Goal: Check status: Check status

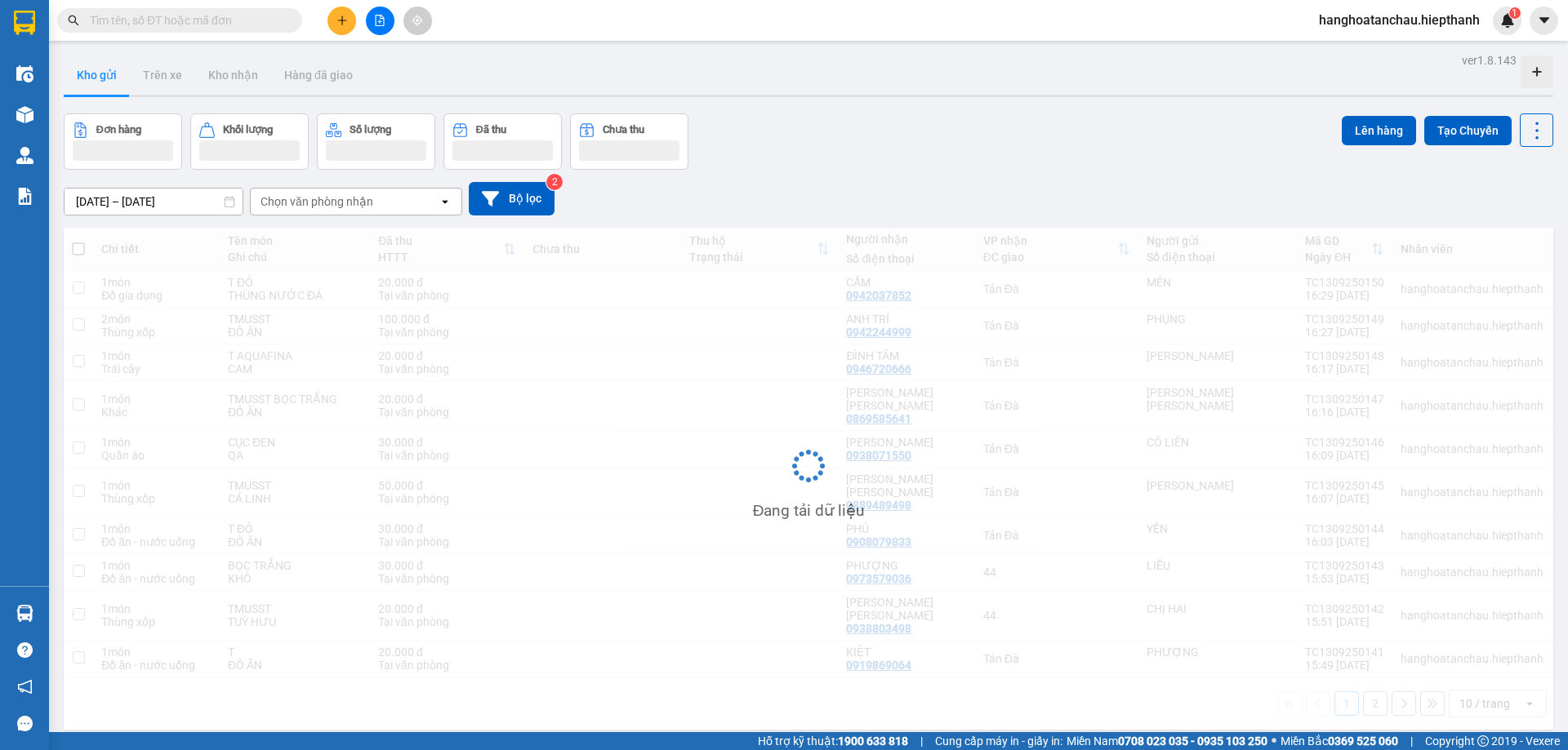
click at [238, 24] on input "text" at bounding box center [186, 20] width 193 height 18
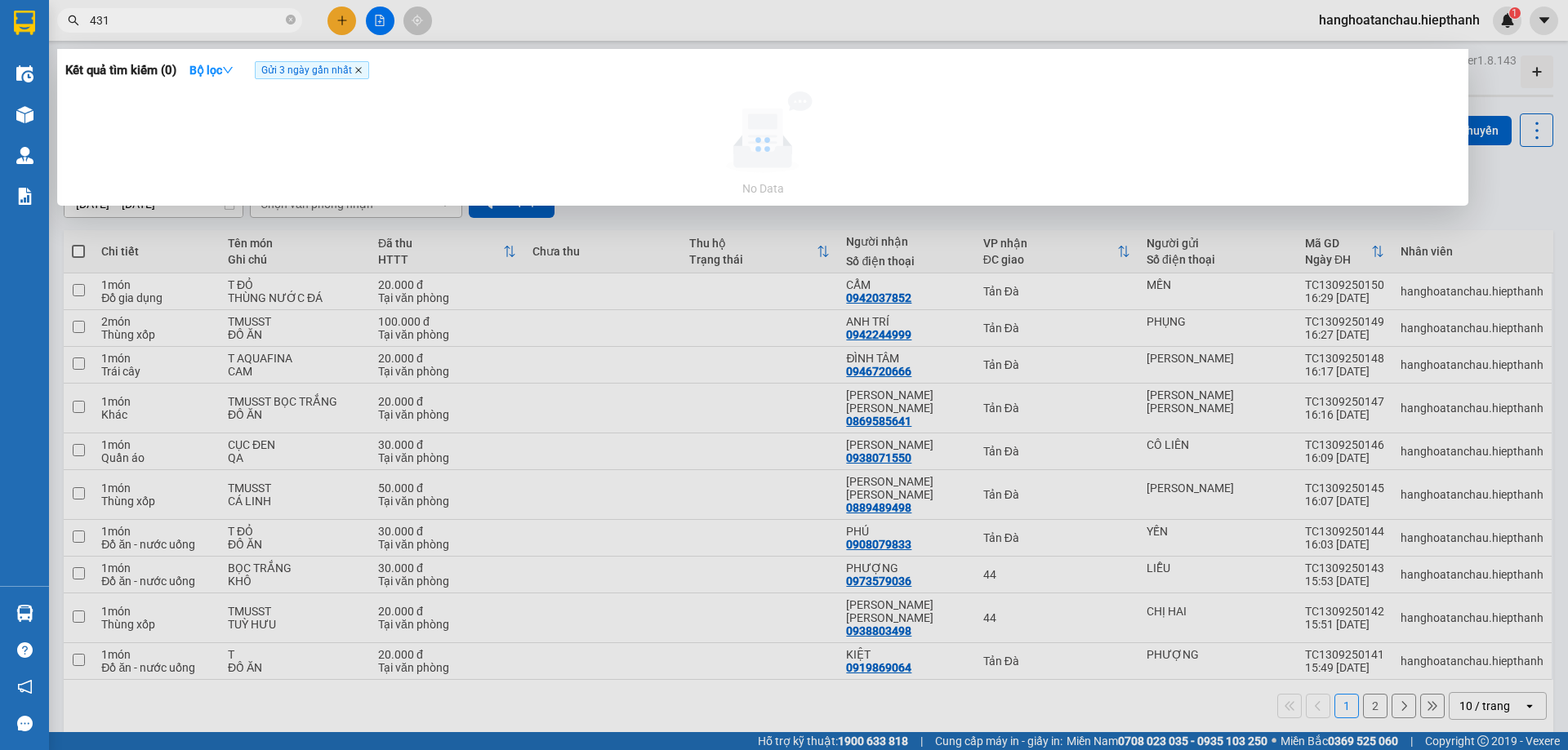
click at [362, 72] on icon "close" at bounding box center [358, 70] width 7 height 7
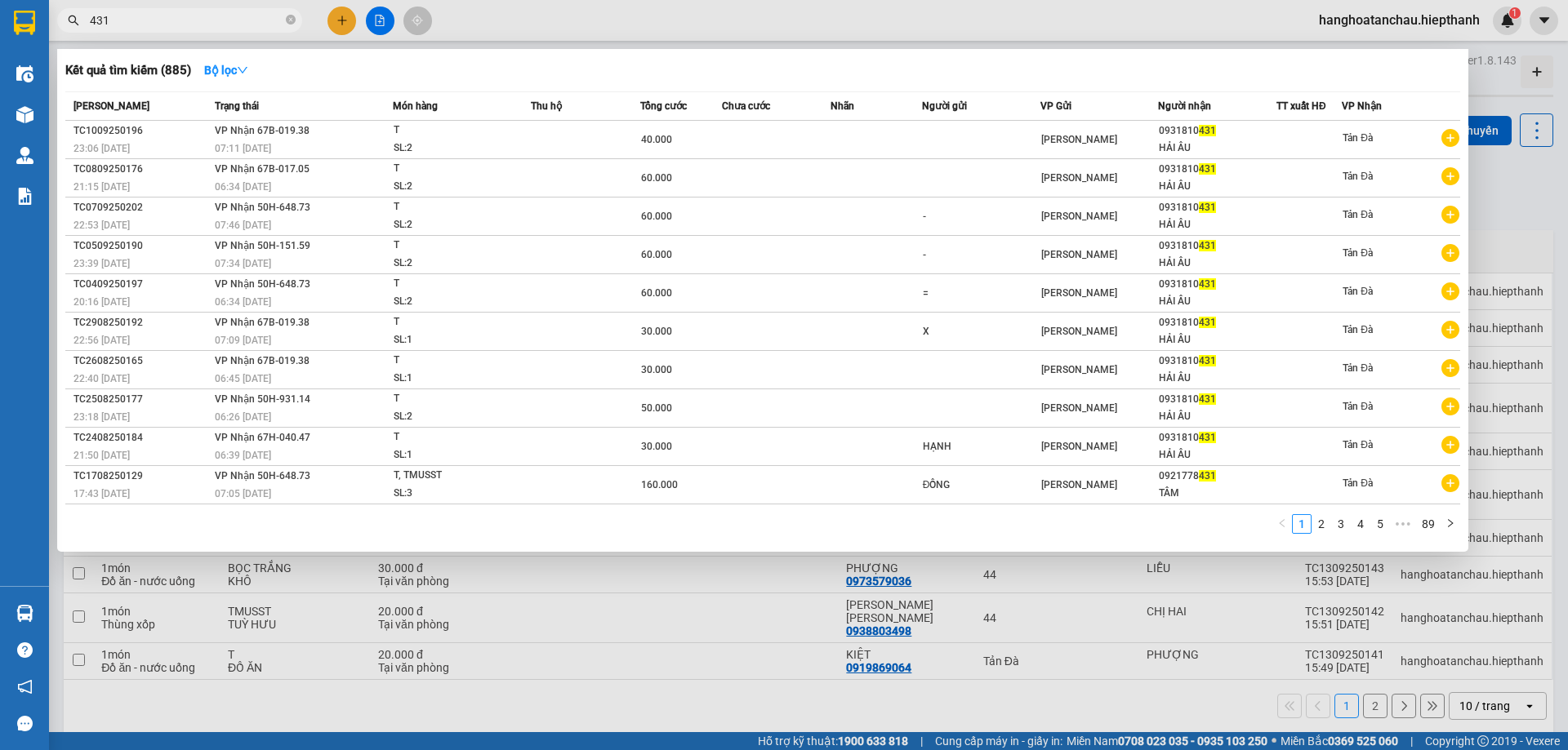
click at [180, 20] on input "431" at bounding box center [186, 20] width 193 height 18
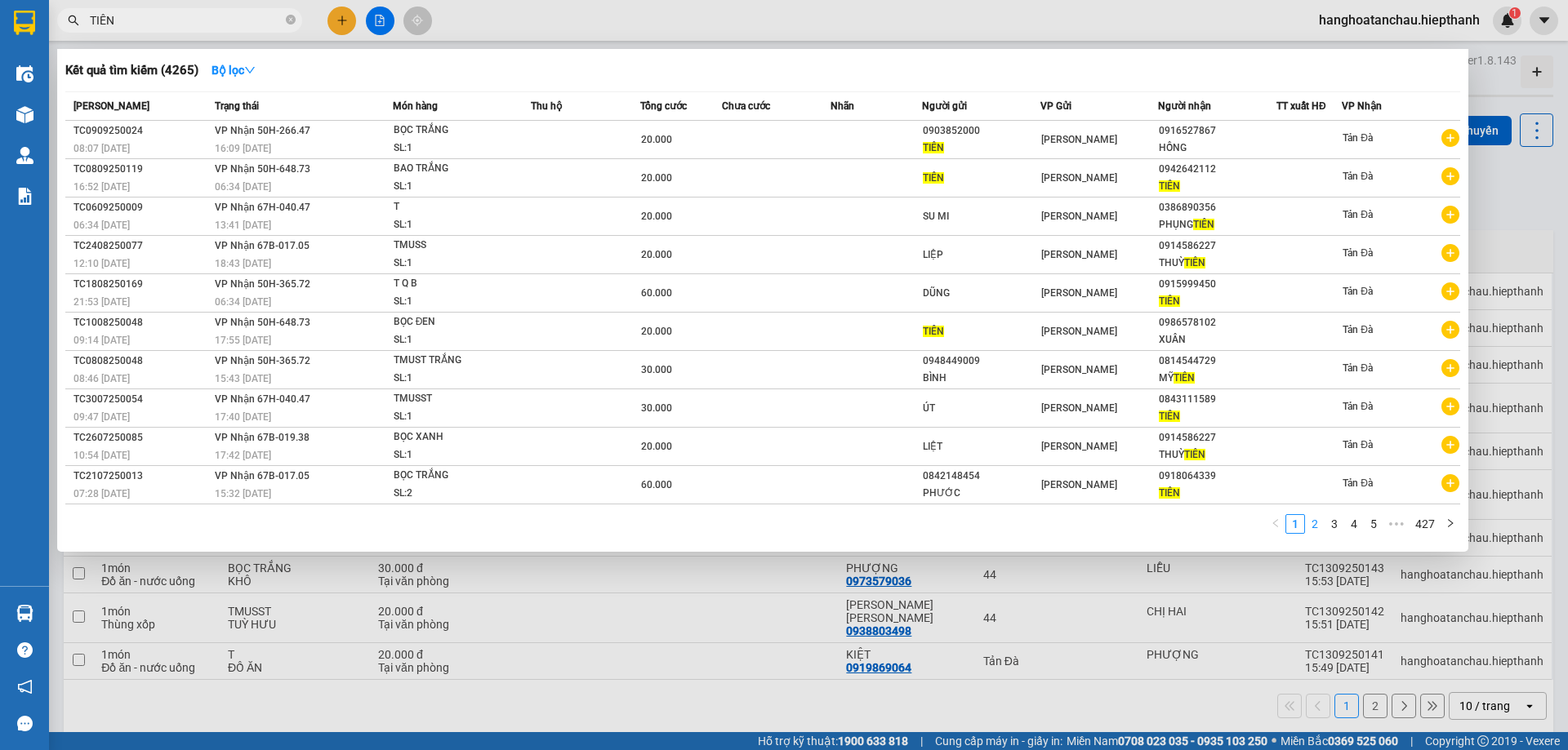
click at [1312, 524] on link "2" at bounding box center [1315, 524] width 18 height 18
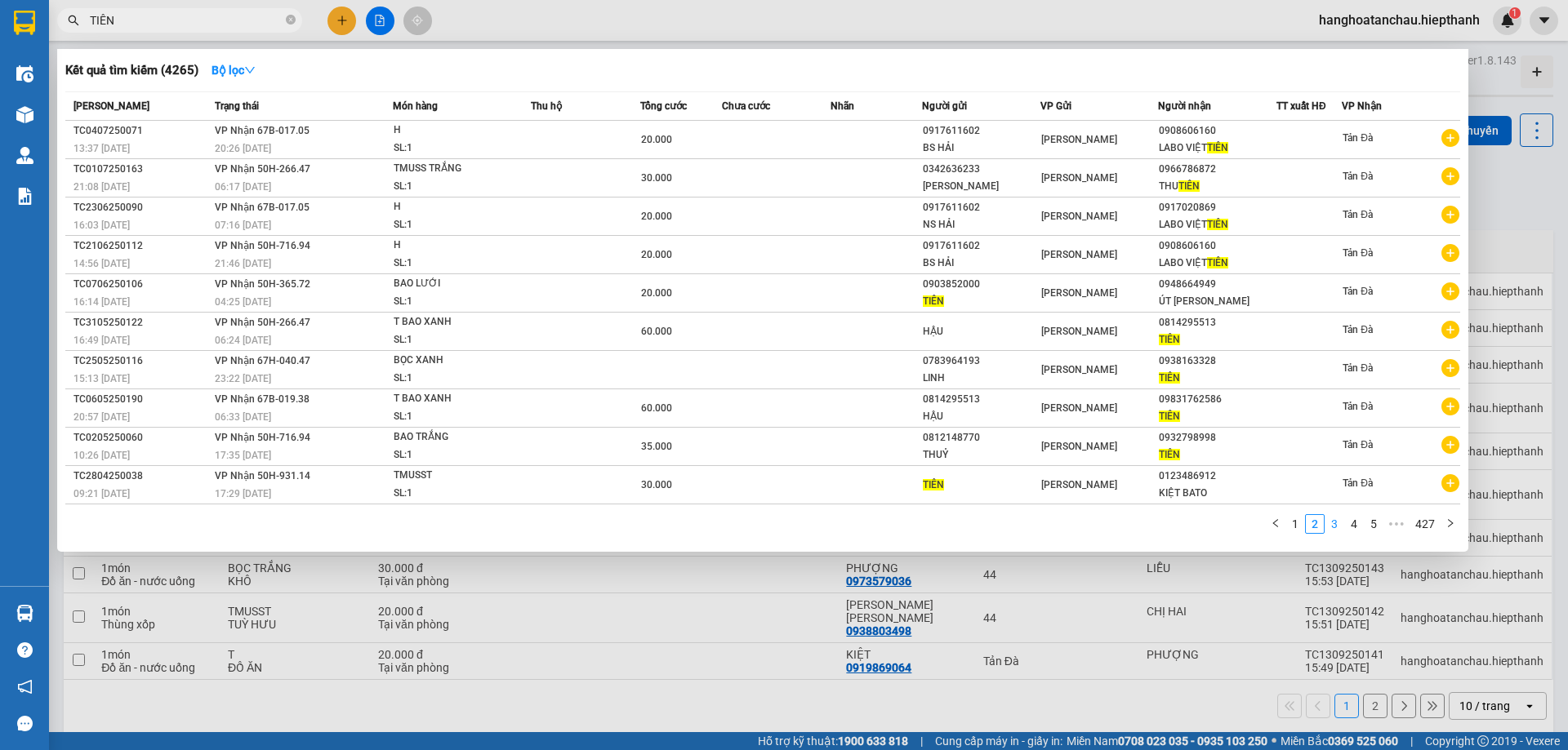
click at [1338, 528] on link "3" at bounding box center [1334, 524] width 18 height 18
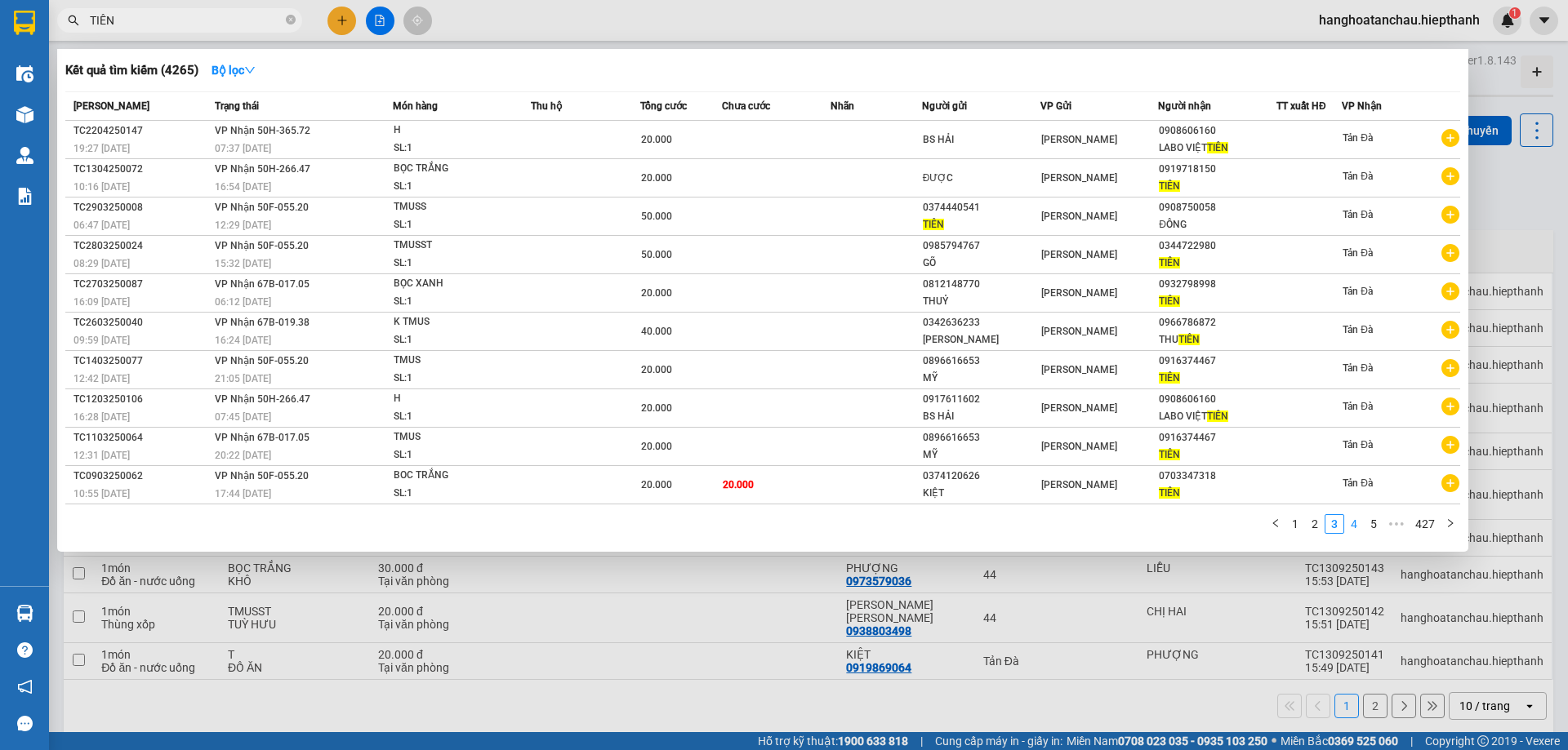
click at [1352, 528] on link "4" at bounding box center [1354, 524] width 18 height 18
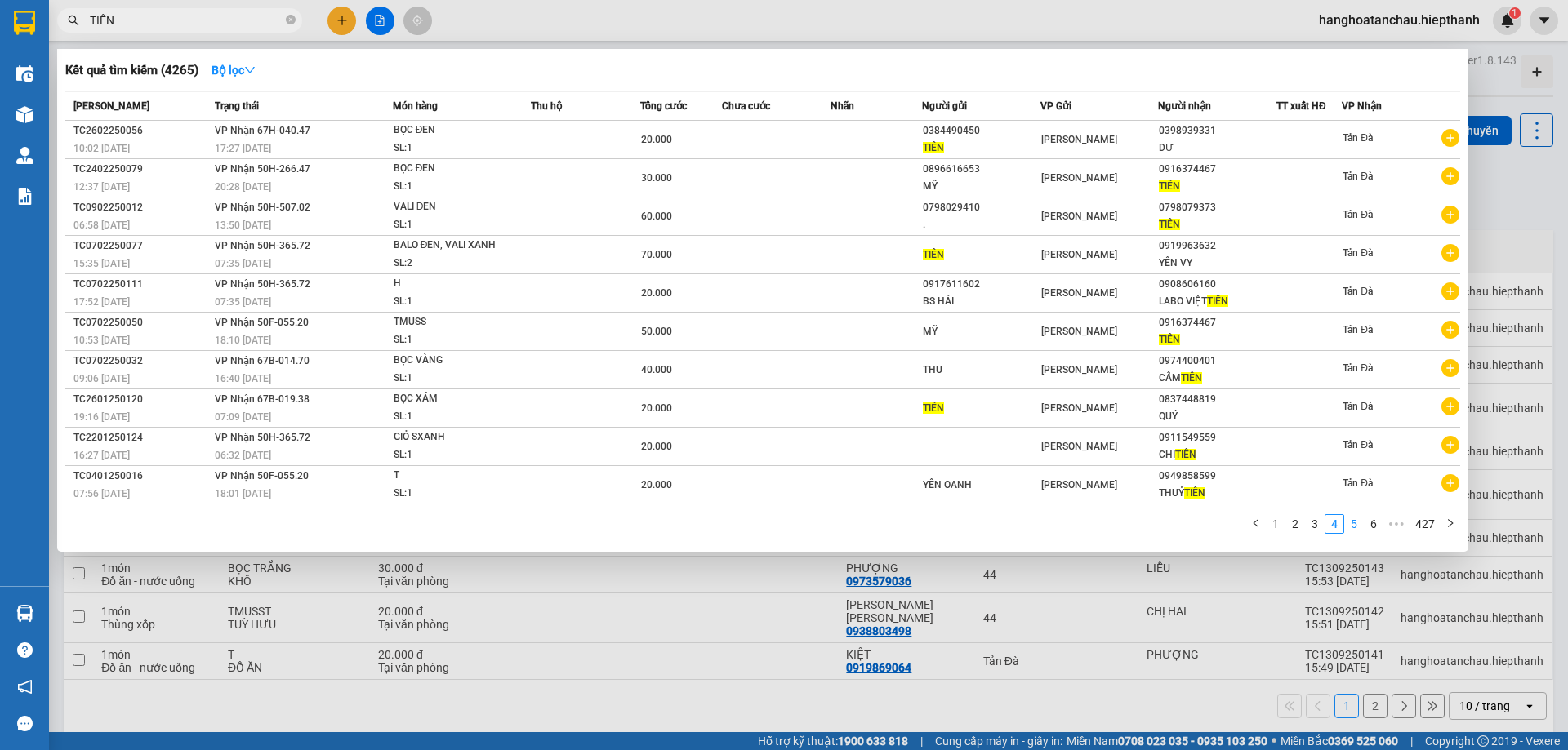
click at [1355, 525] on link "5" at bounding box center [1354, 524] width 18 height 18
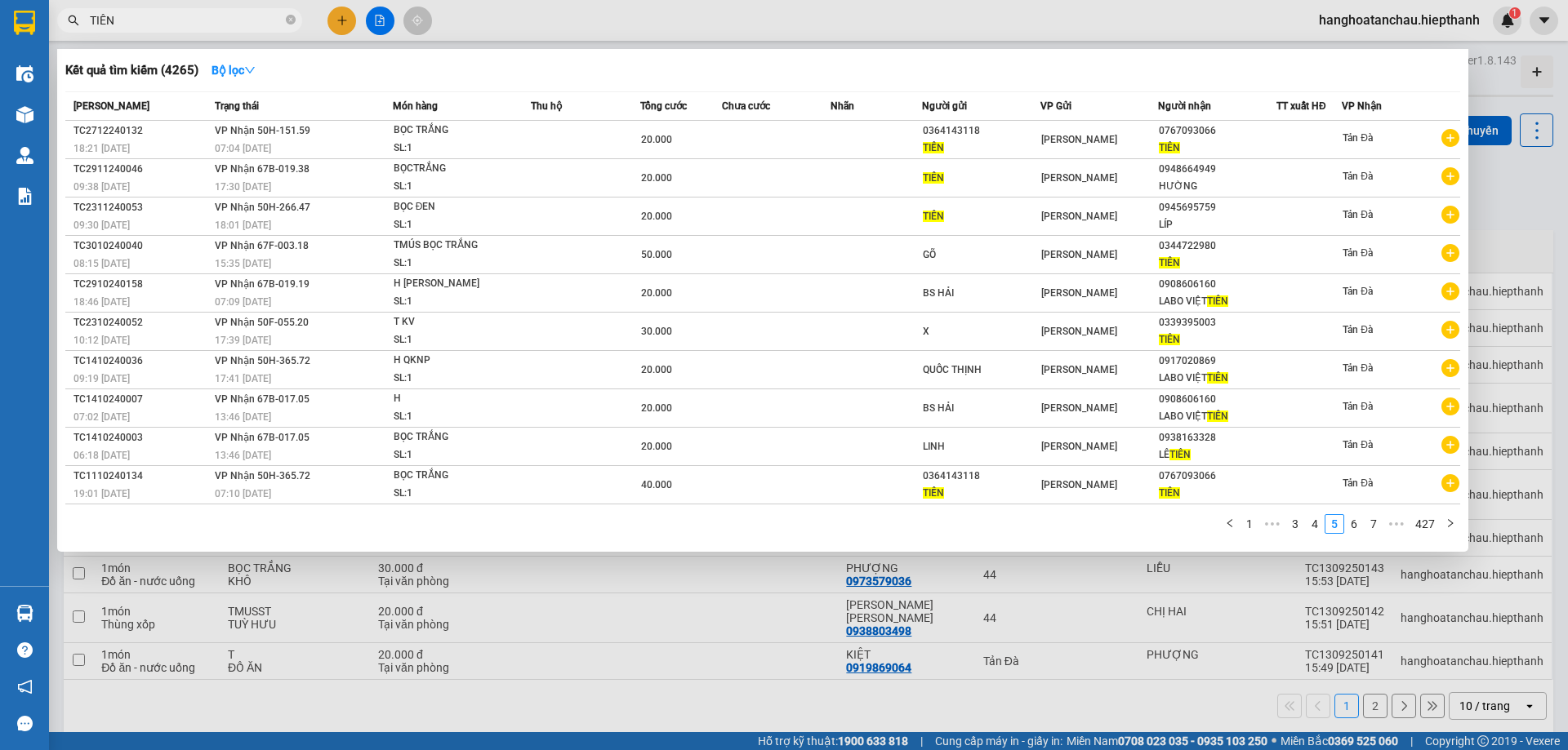
click at [270, 25] on input "TIÊN" at bounding box center [186, 20] width 193 height 18
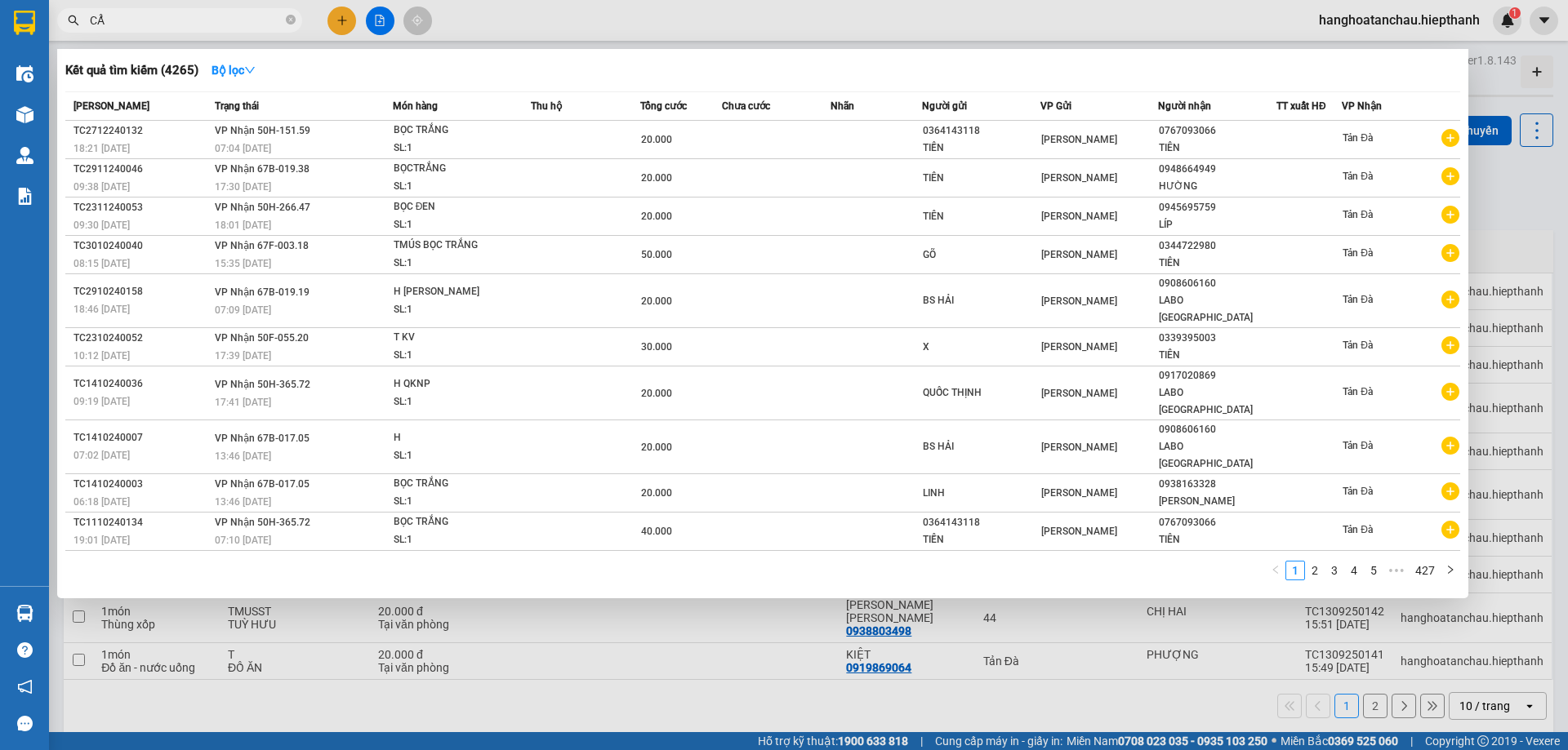
type input "CẨM"
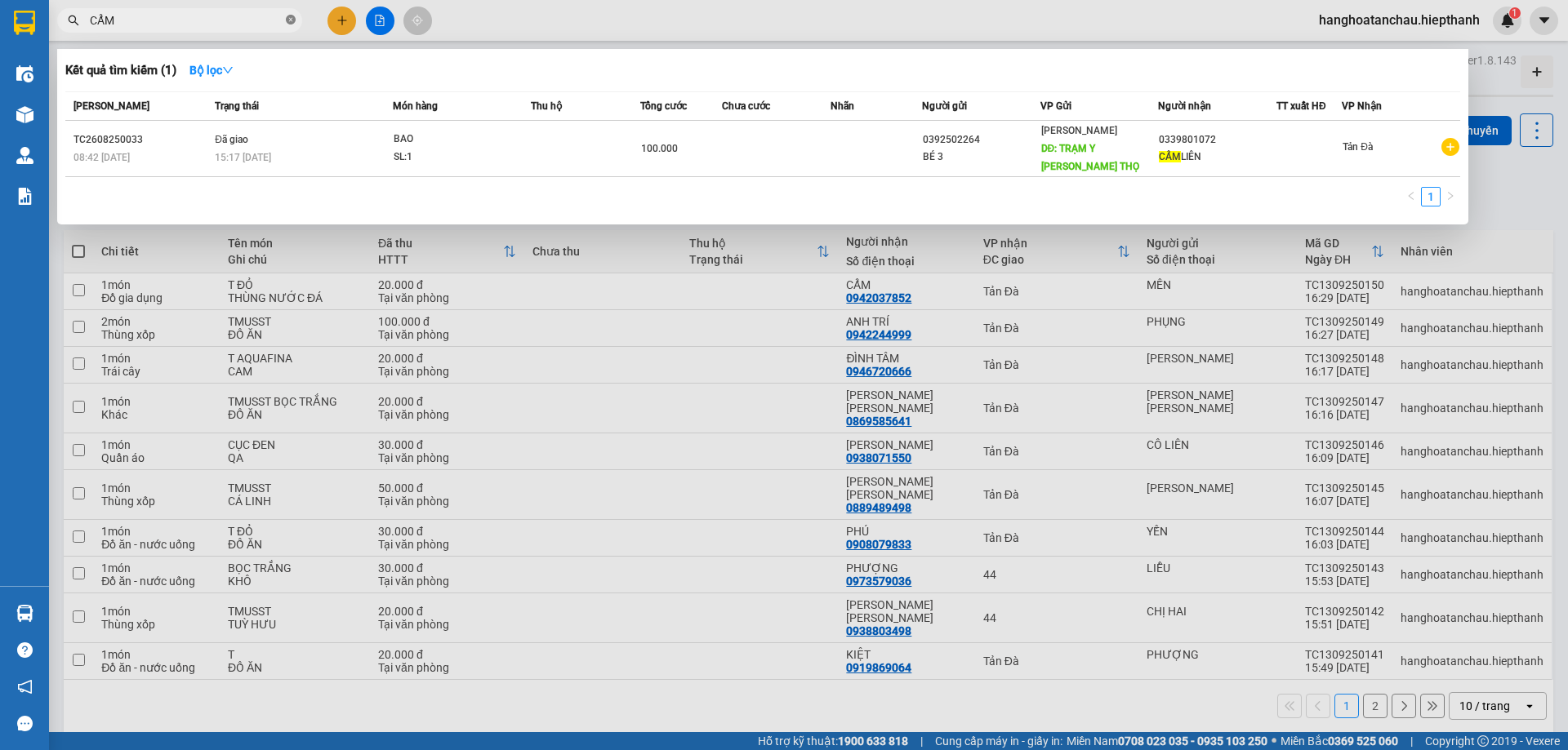
click at [294, 23] on icon "close-circle" at bounding box center [291, 20] width 10 height 10
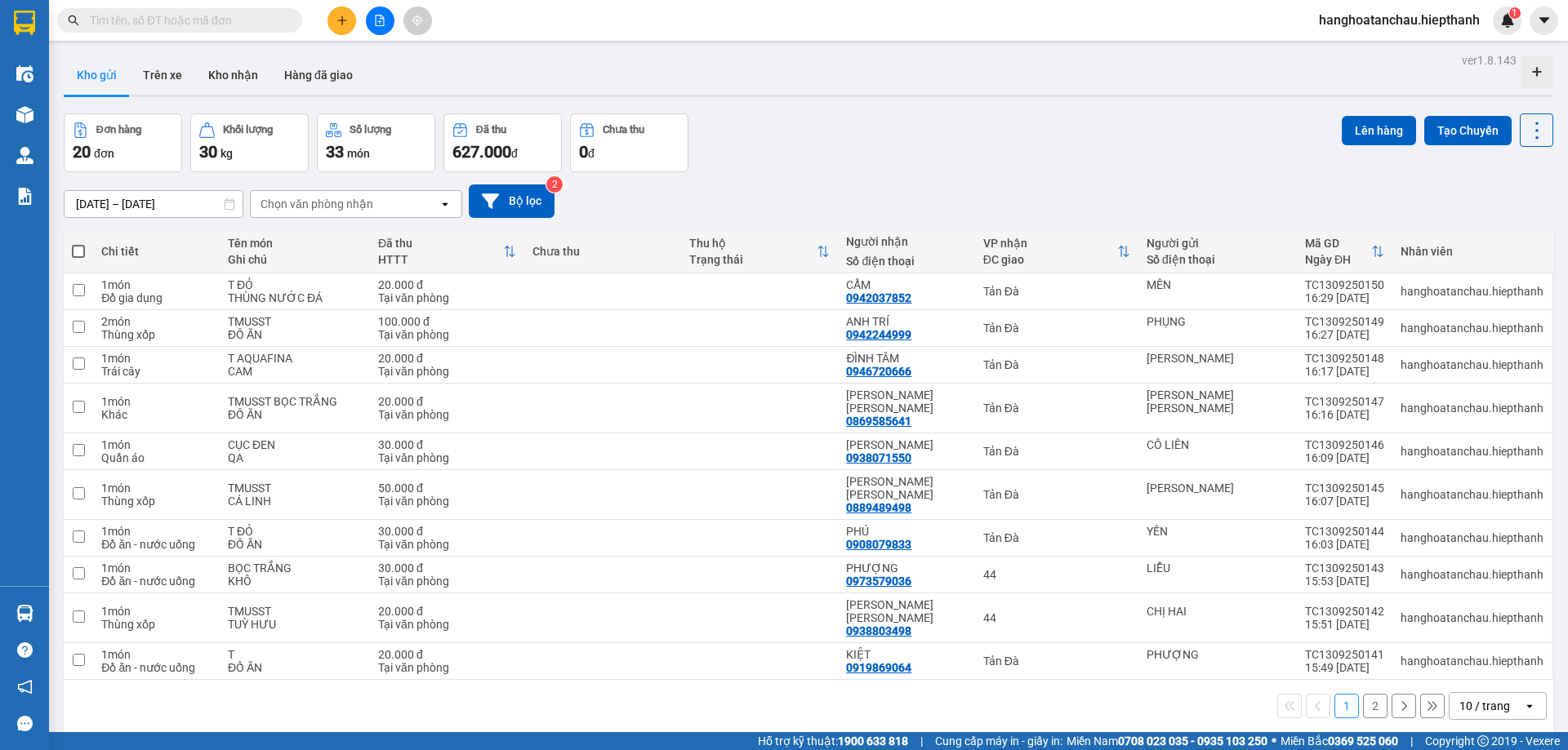
click at [272, 16] on input "text" at bounding box center [186, 20] width 193 height 18
click at [835, 163] on div "Đơn hàng 20 đơn [PERSON_NAME] 30 kg Số [PERSON_NAME] 33 món Đã thu 627.000 [PER…" at bounding box center [809, 143] width 1490 height 59
click at [260, 20] on input "text" at bounding box center [186, 20] width 193 height 18
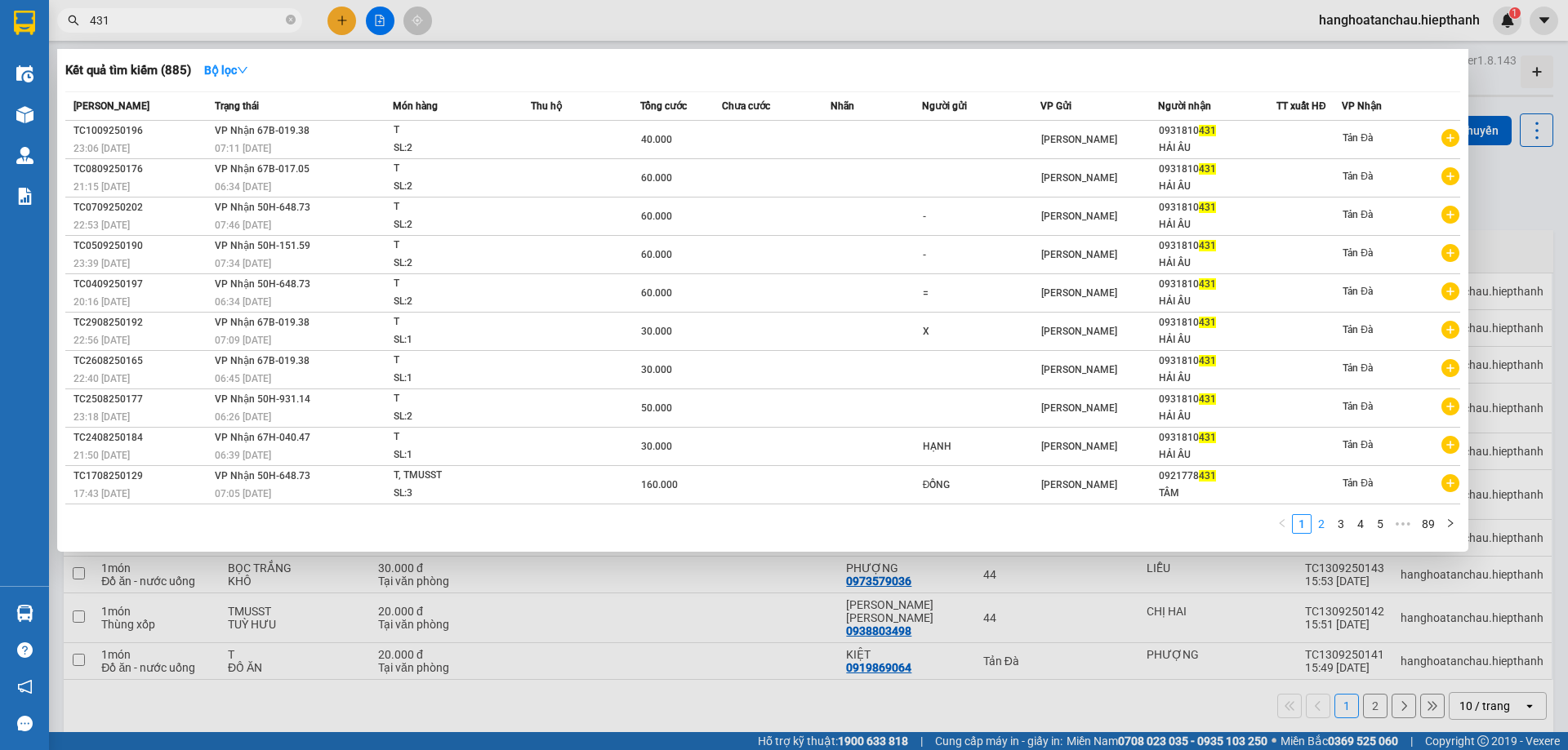
type input "431"
click at [1321, 524] on link "2" at bounding box center [1321, 524] width 18 height 18
click at [1337, 534] on li "3" at bounding box center [1341, 524] width 20 height 20
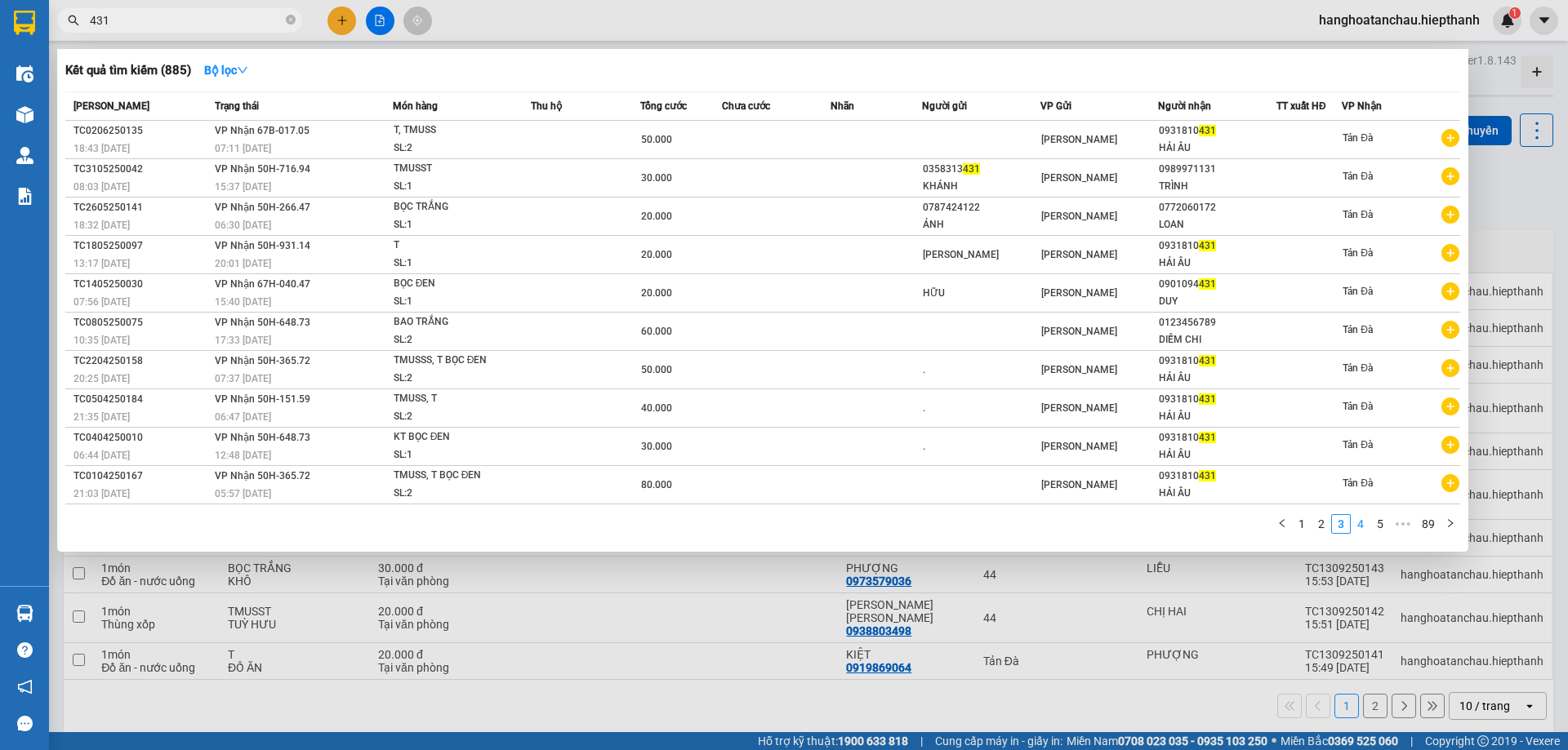
click at [1360, 525] on link "4" at bounding box center [1361, 524] width 18 height 18
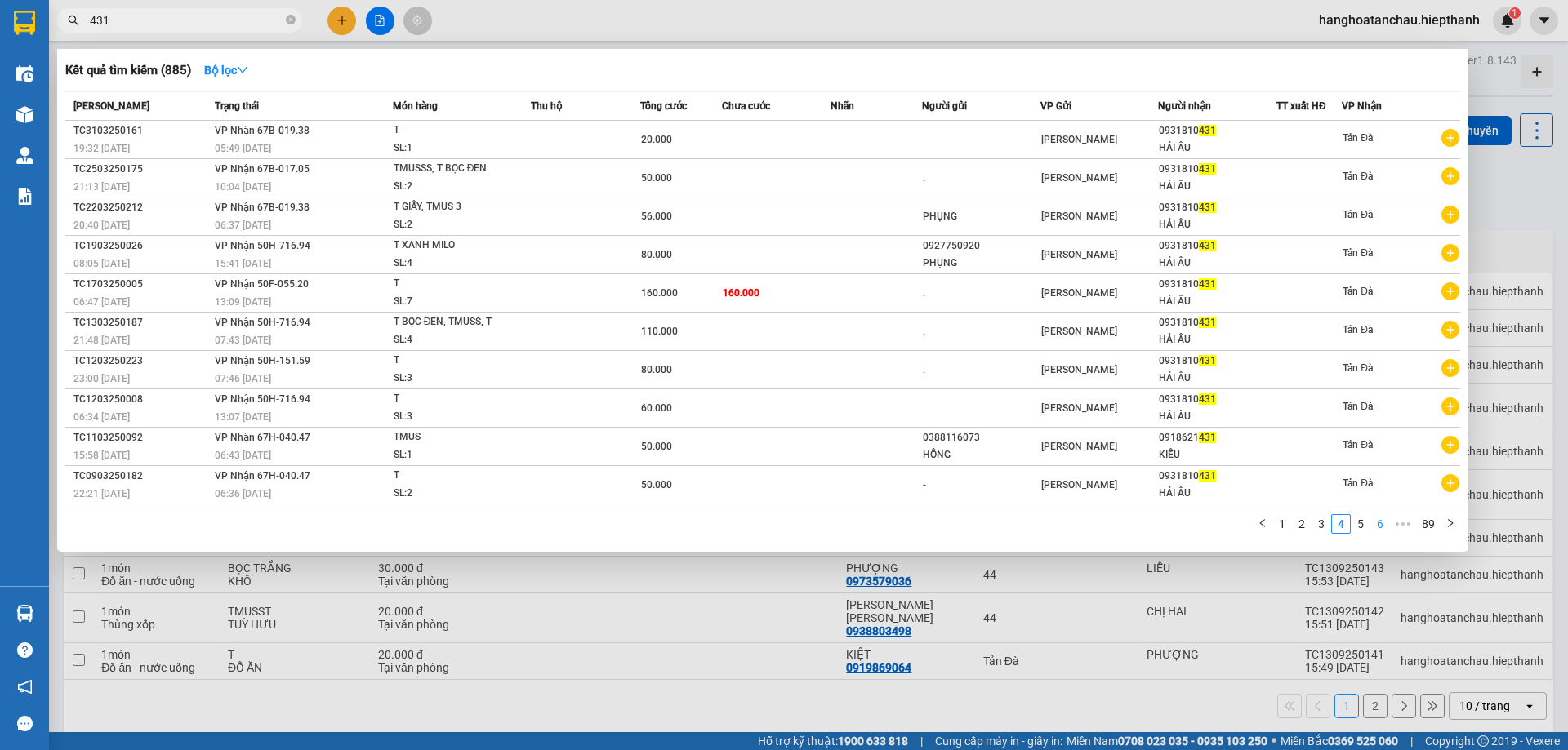
click at [1378, 525] on link "6" at bounding box center [1380, 524] width 18 height 18
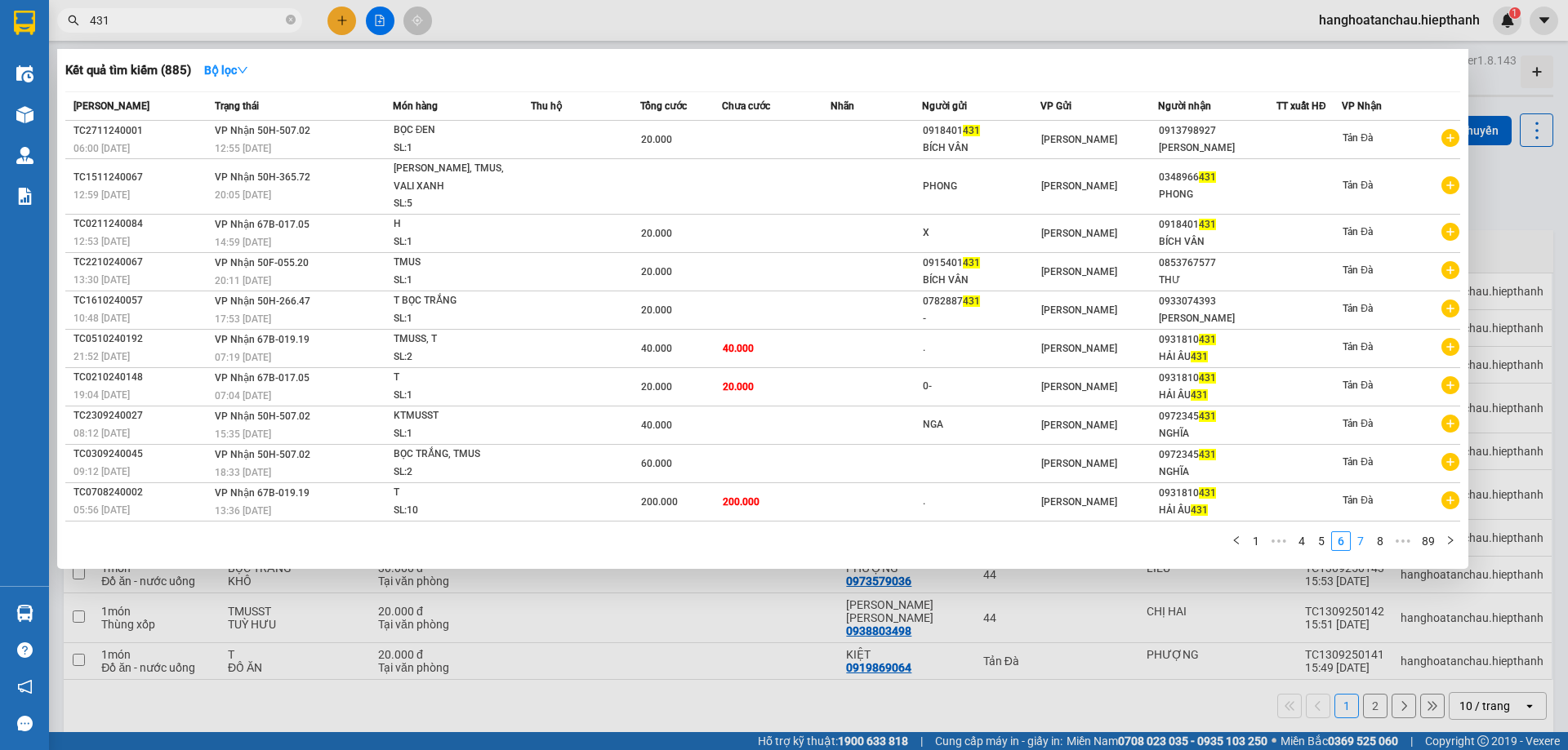
click at [1361, 538] on link "7" at bounding box center [1361, 541] width 18 height 18
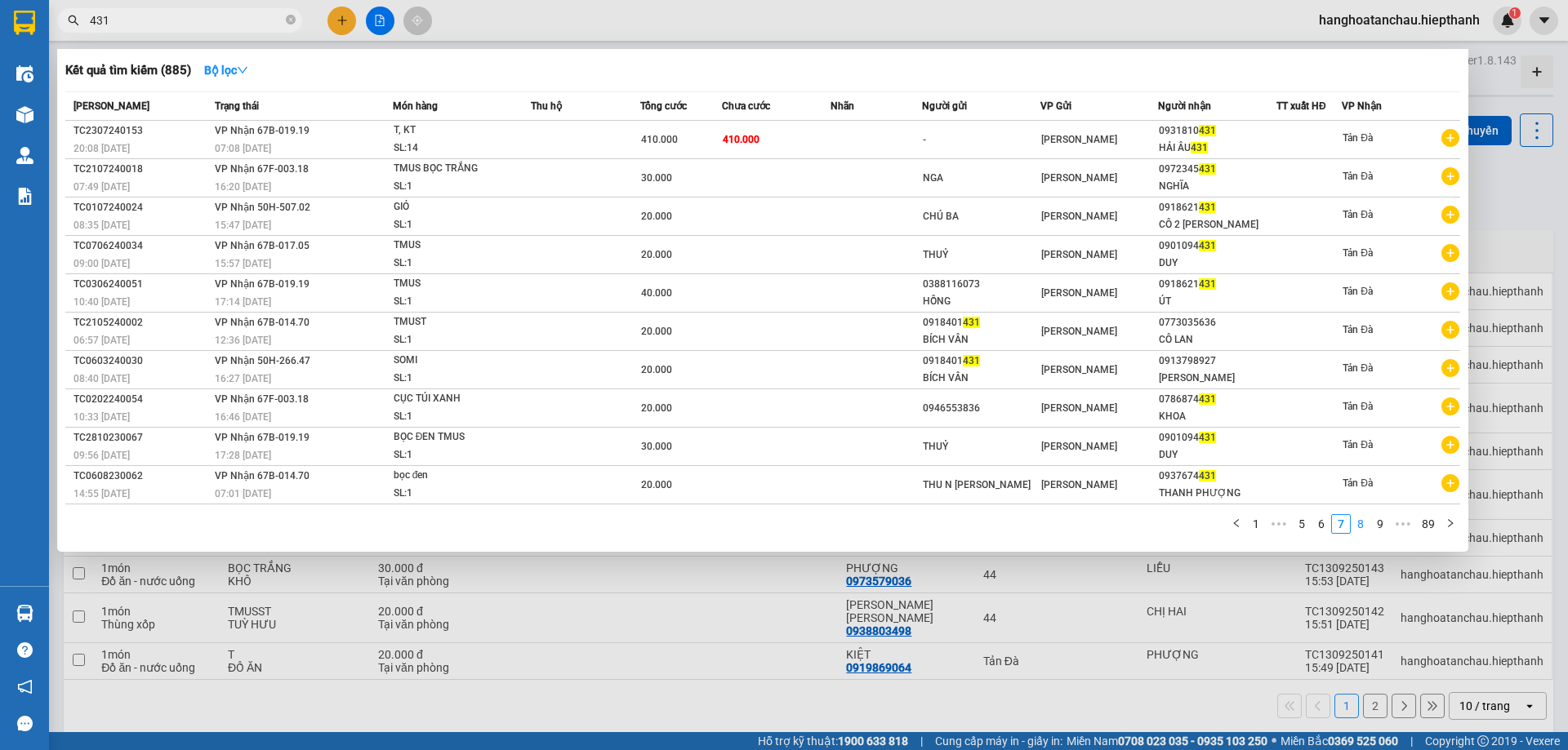
click at [1365, 528] on link "8" at bounding box center [1361, 524] width 18 height 18
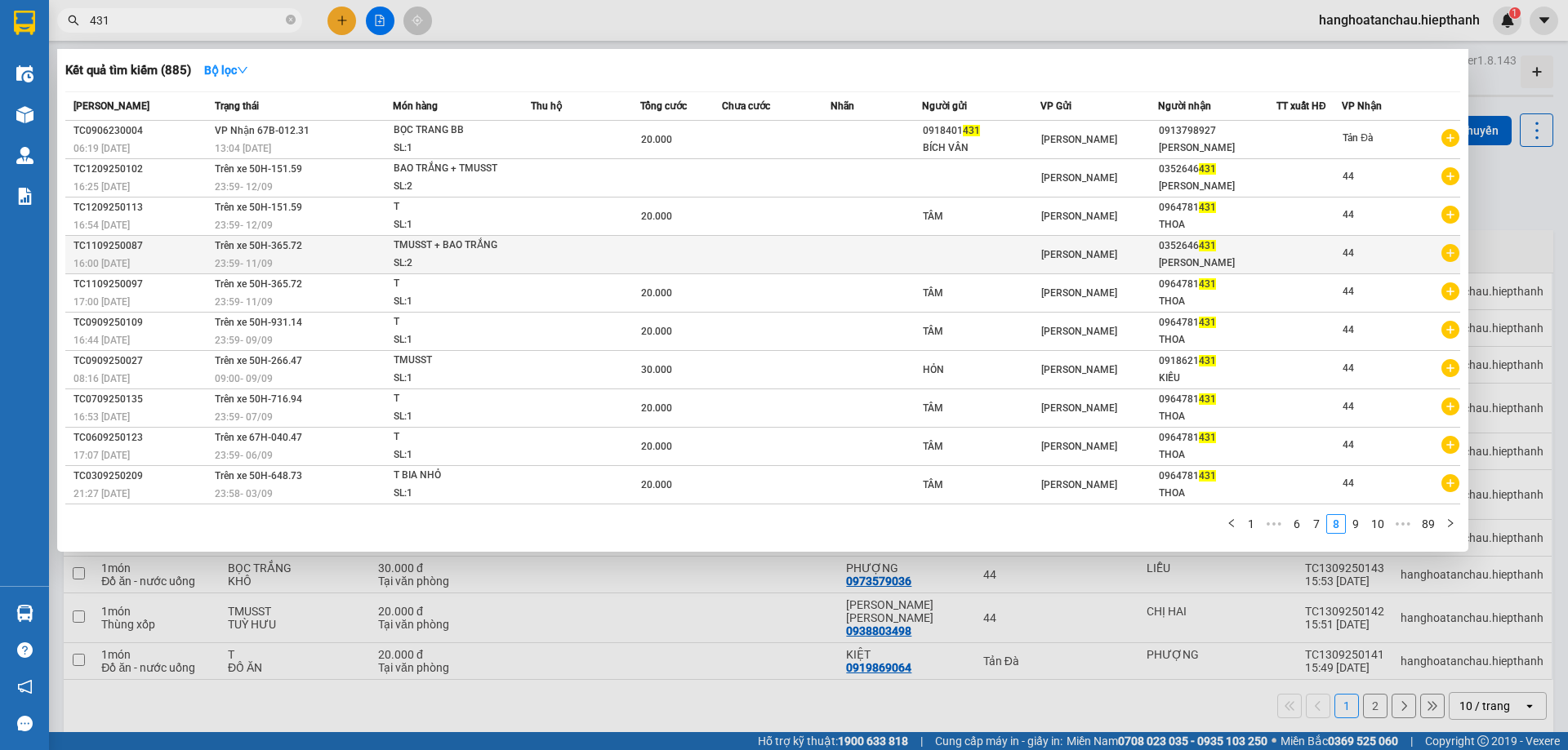
click at [1081, 255] on span "[PERSON_NAME]" at bounding box center [1079, 254] width 76 height 11
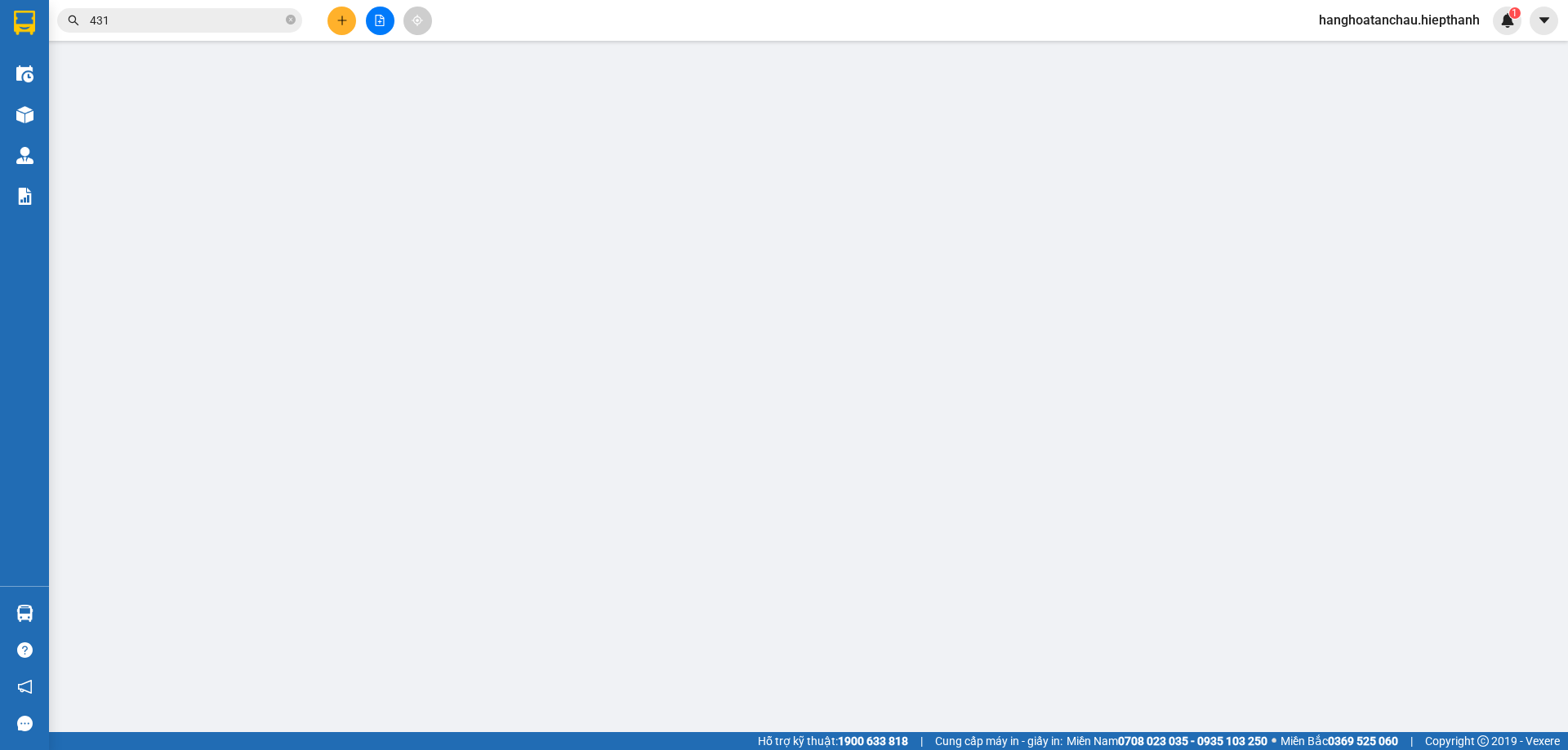
type input "0352646431"
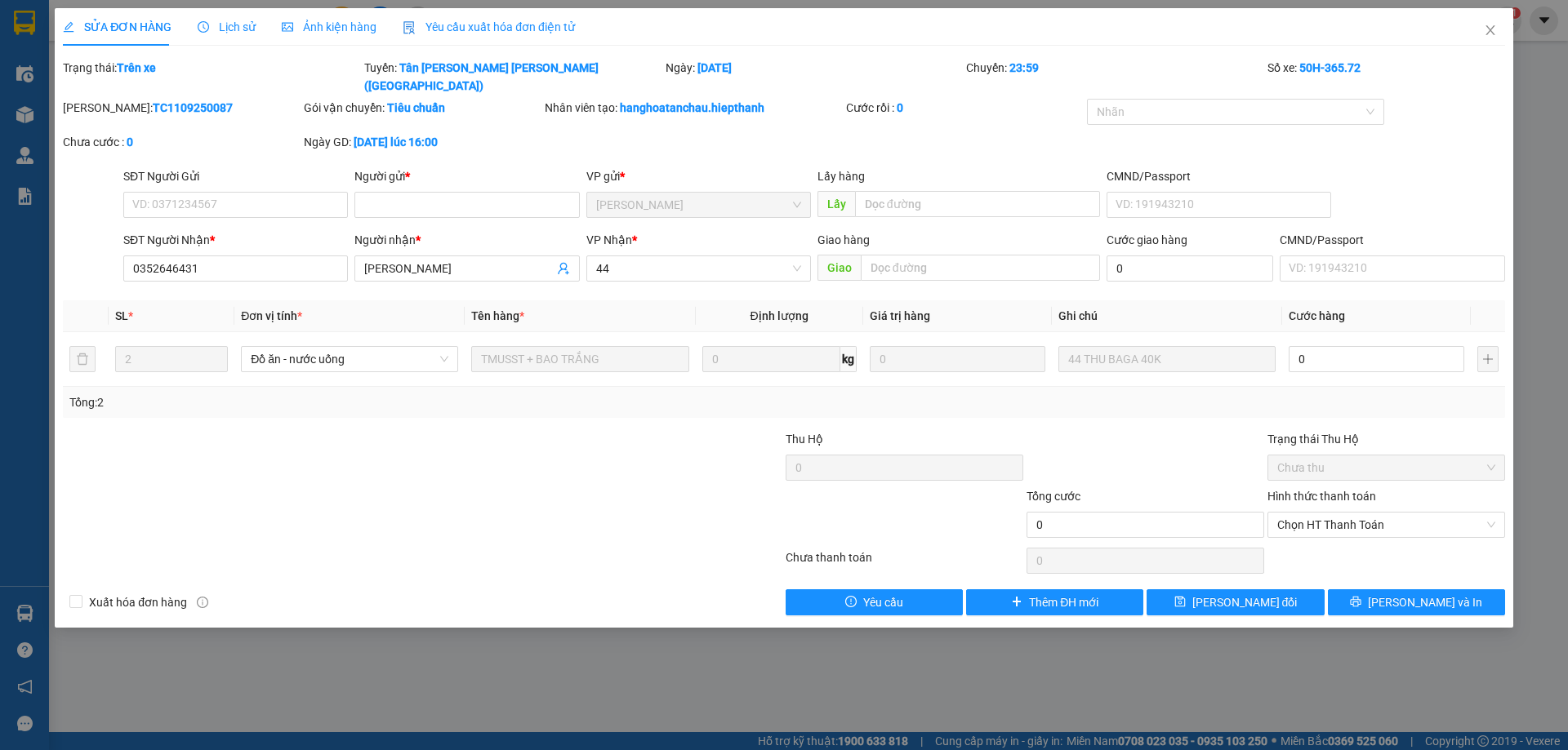
click at [496, 444] on div at bounding box center [302, 458] width 482 height 57
click at [219, 256] on input "0352646431" at bounding box center [235, 269] width 225 height 26
click at [1494, 28] on icon "close" at bounding box center [1489, 30] width 9 height 10
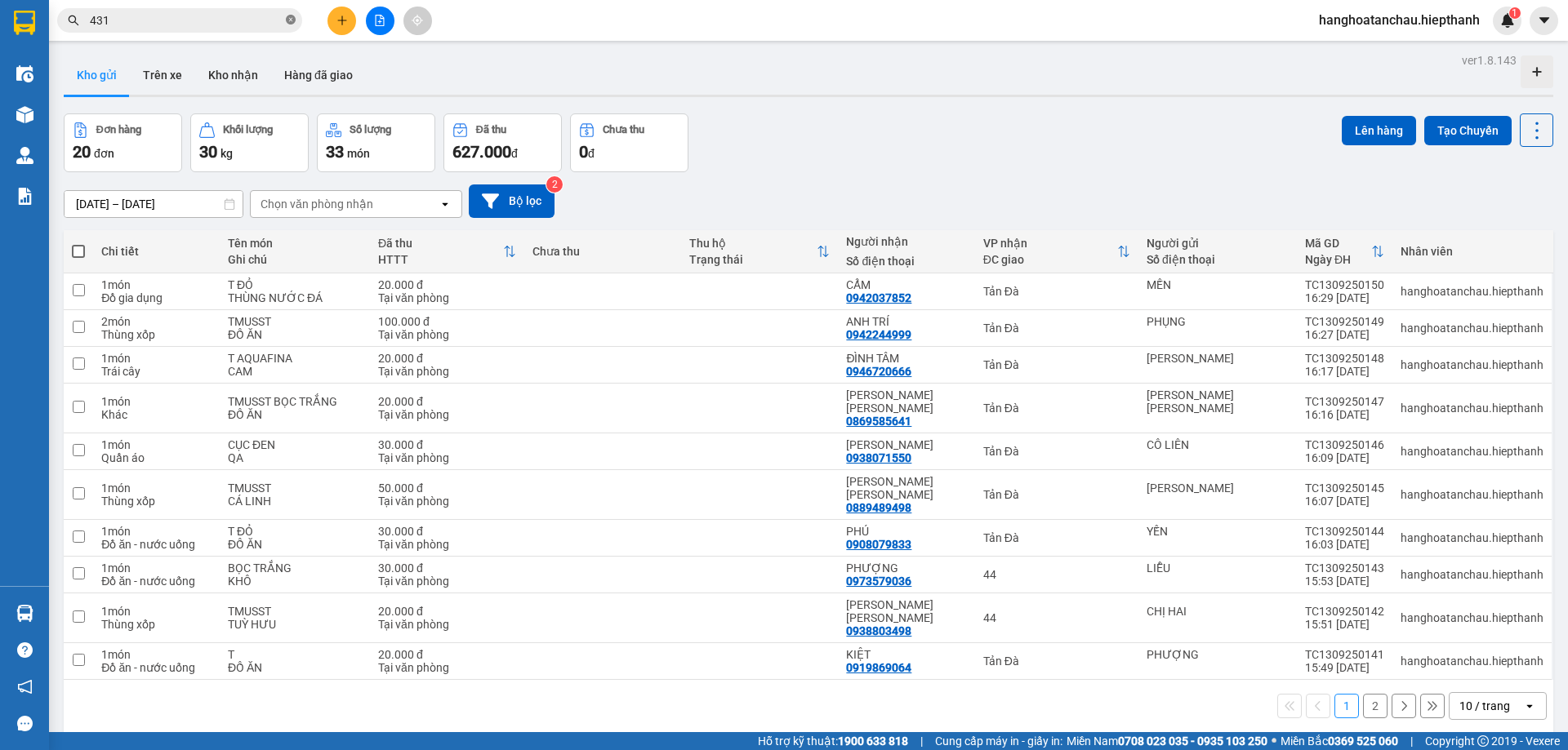
click at [291, 27] on span at bounding box center [291, 21] width 10 height 16
click at [224, 19] on input "text" at bounding box center [186, 20] width 193 height 18
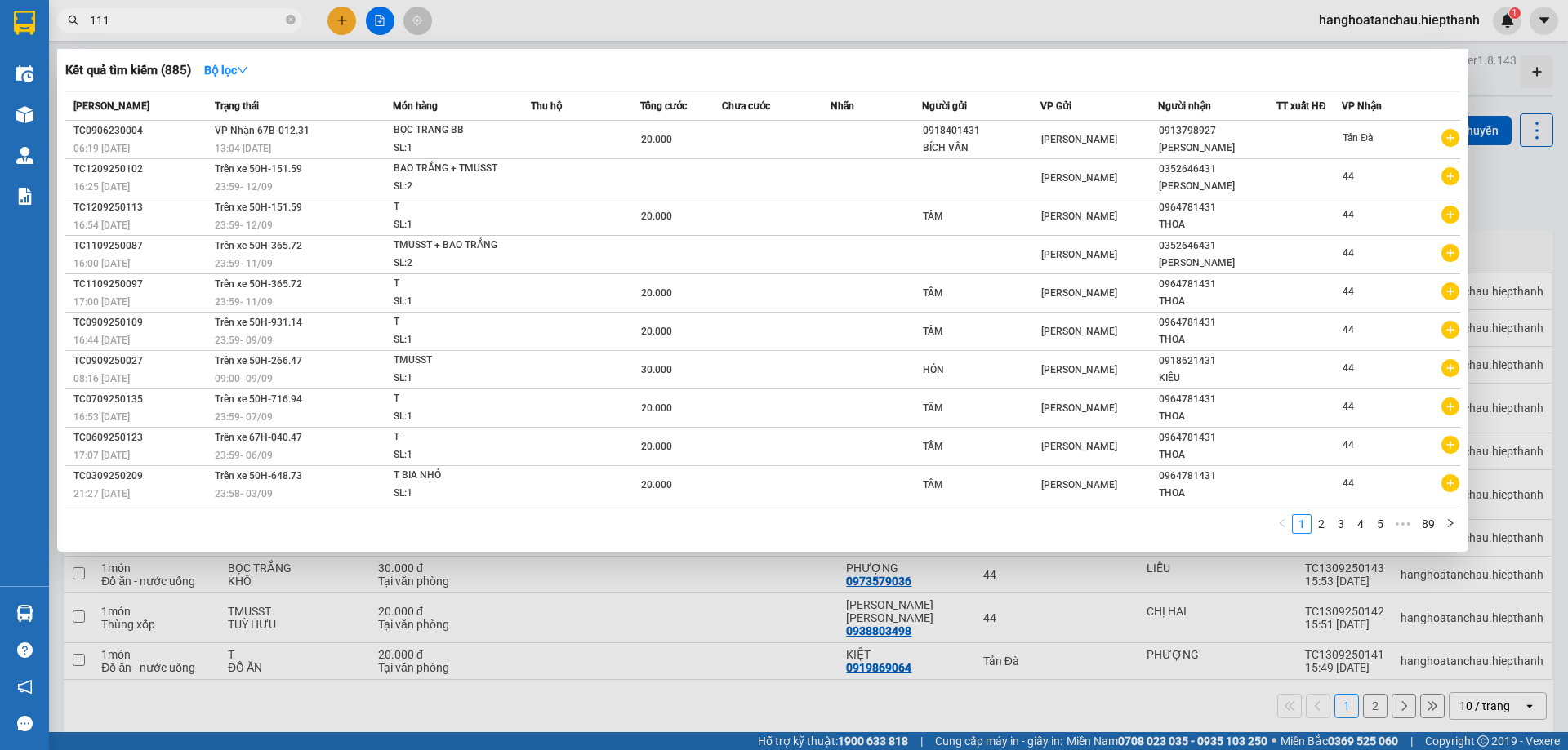
type input "1111"
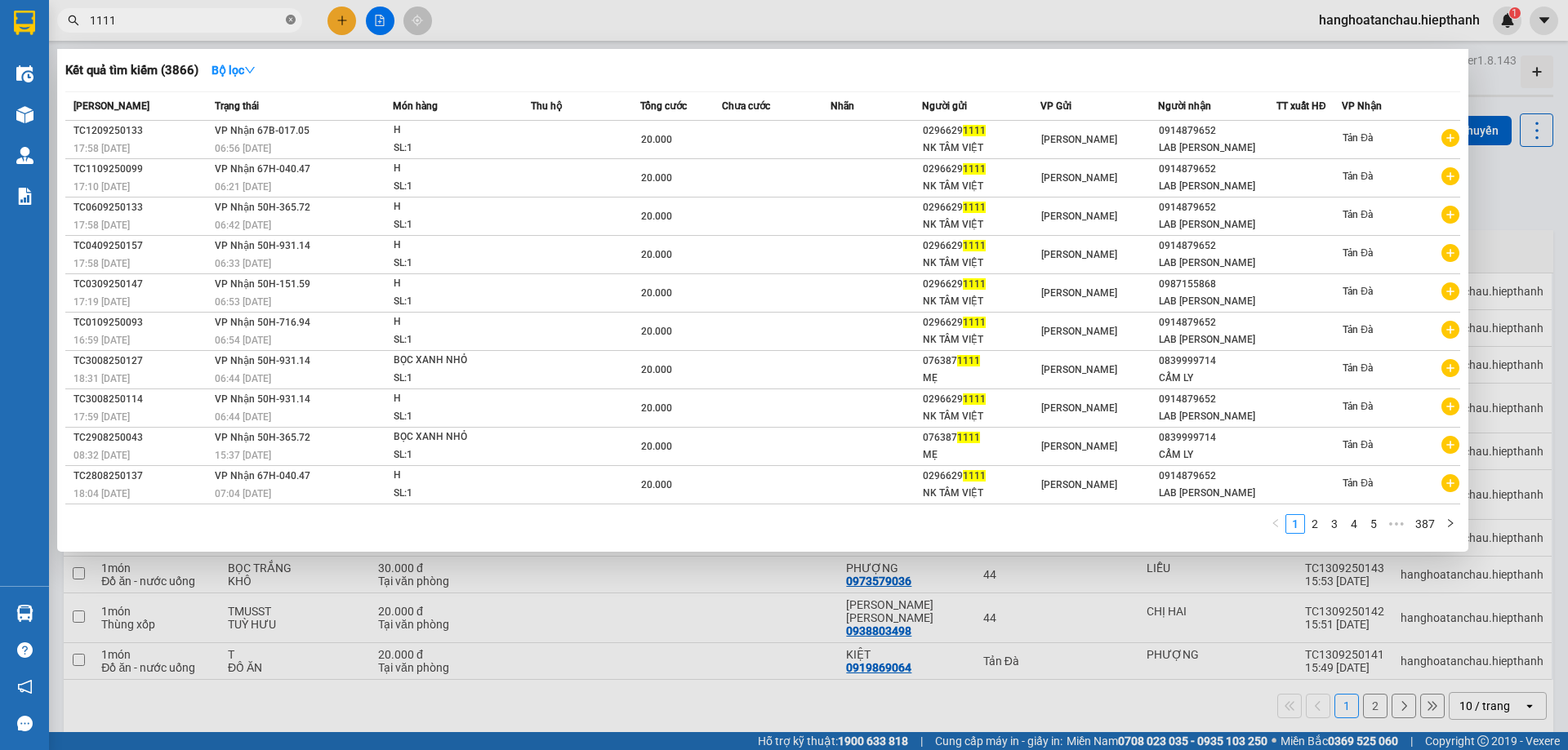
click at [292, 23] on icon "close-circle" at bounding box center [291, 20] width 10 height 10
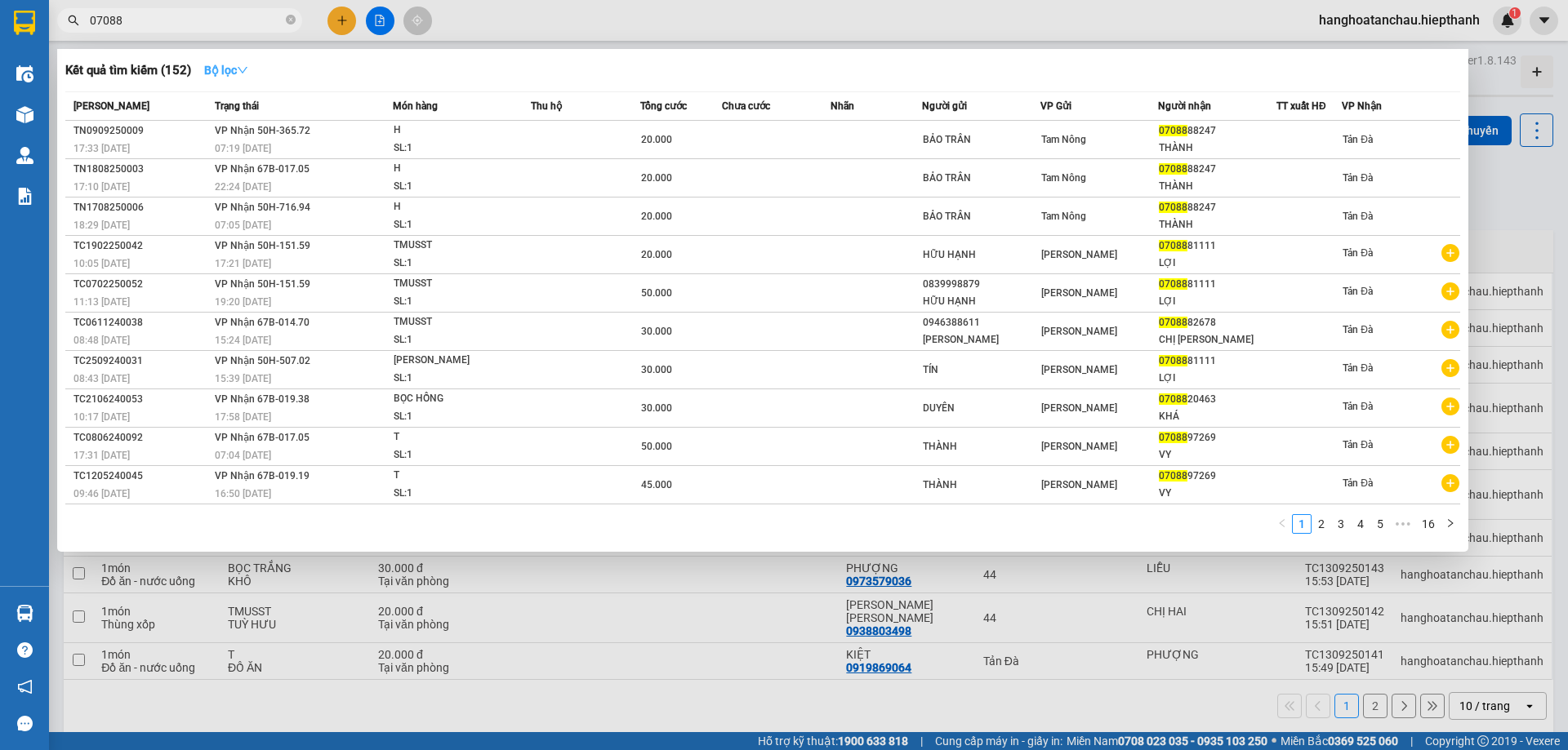
type input "07088"
click at [248, 75] on icon "down" at bounding box center [242, 70] width 11 height 11
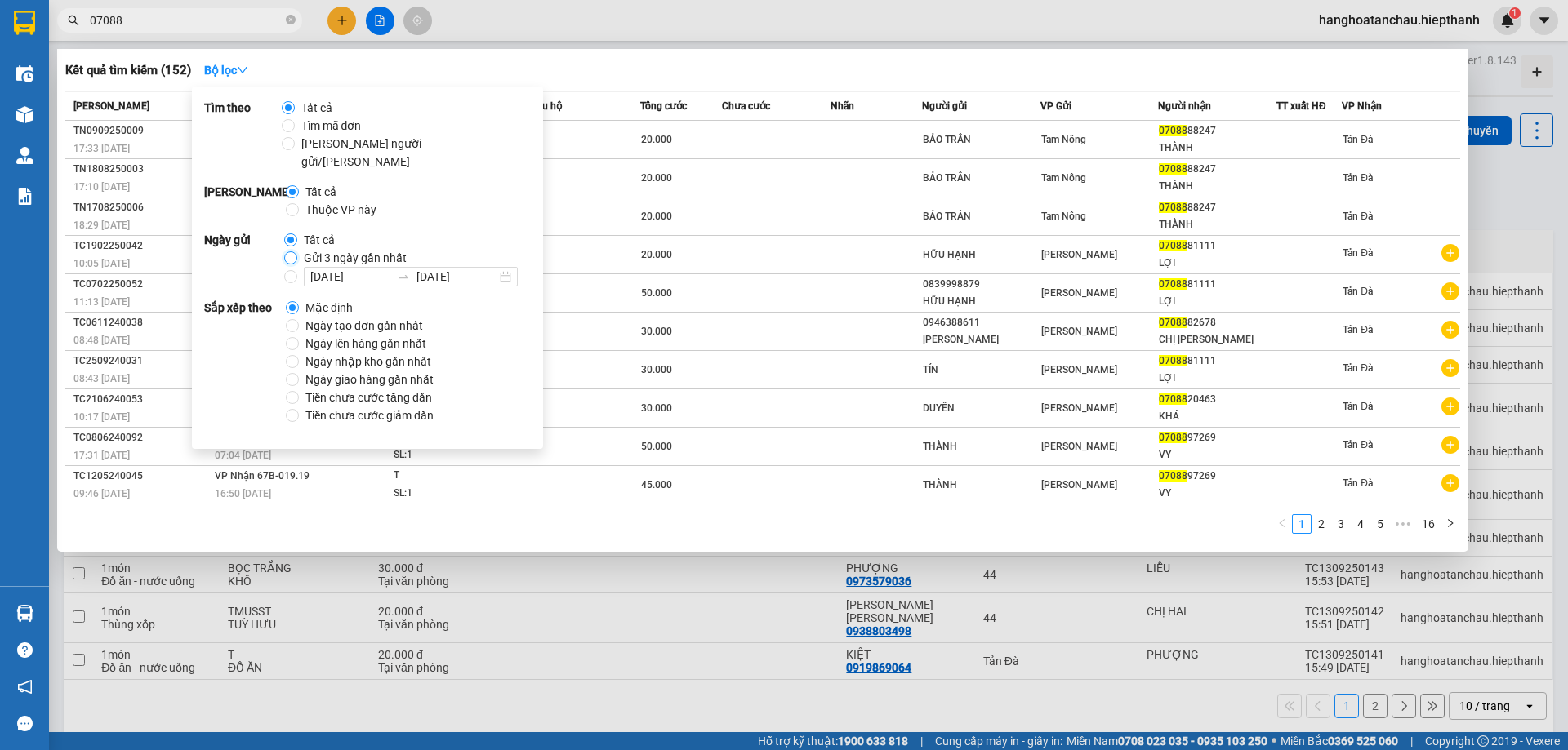
click at [293, 252] on input "Gửi 3 ngày gần nhất" at bounding box center [290, 258] width 13 height 13
radio input "true"
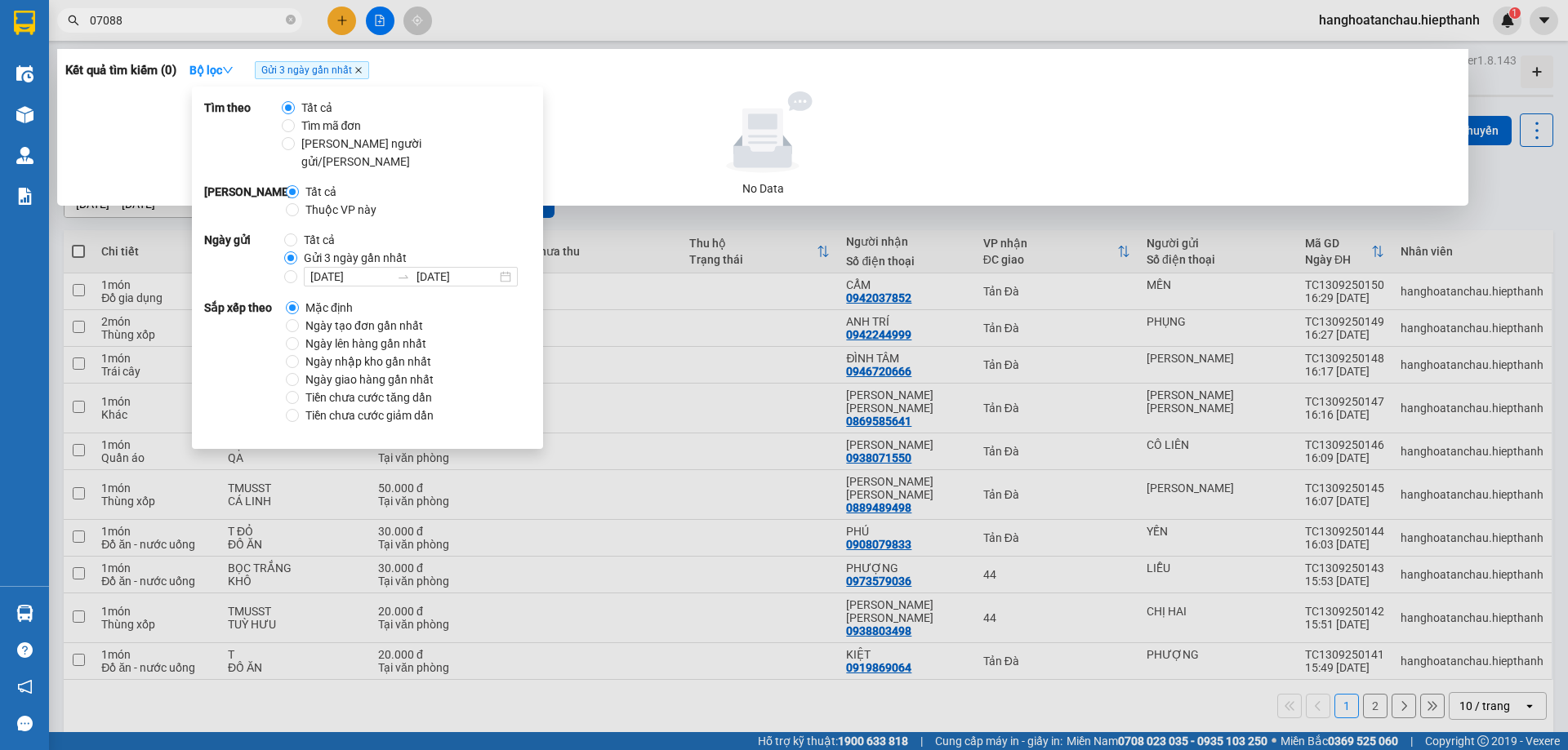
click at [363, 73] on icon "close" at bounding box center [358, 70] width 8 height 8
radio input "true"
radio input "false"
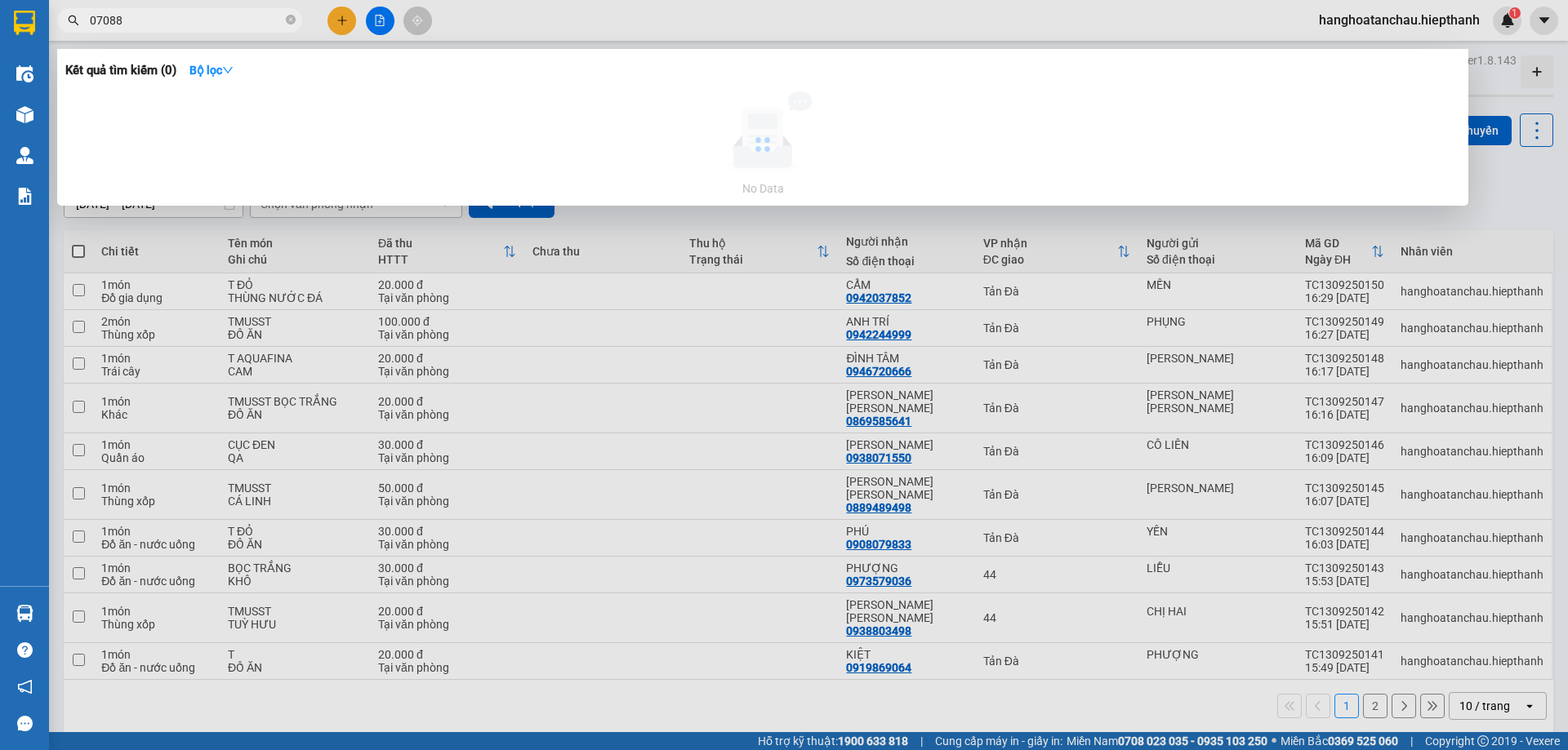
click at [229, 19] on input "07088" at bounding box center [186, 20] width 193 height 18
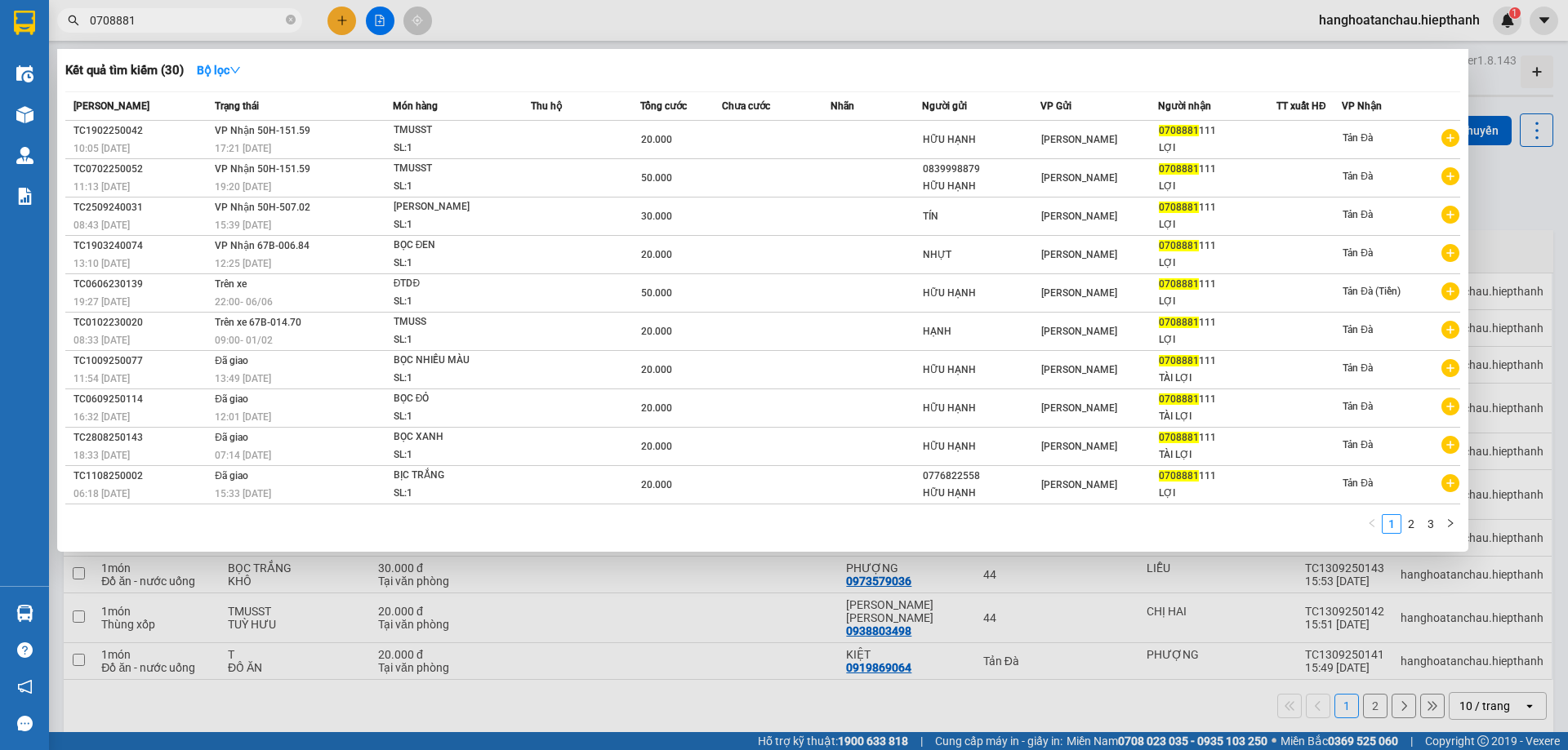
type input "0708881"
click at [292, 20] on icon "close-circle" at bounding box center [291, 20] width 10 height 10
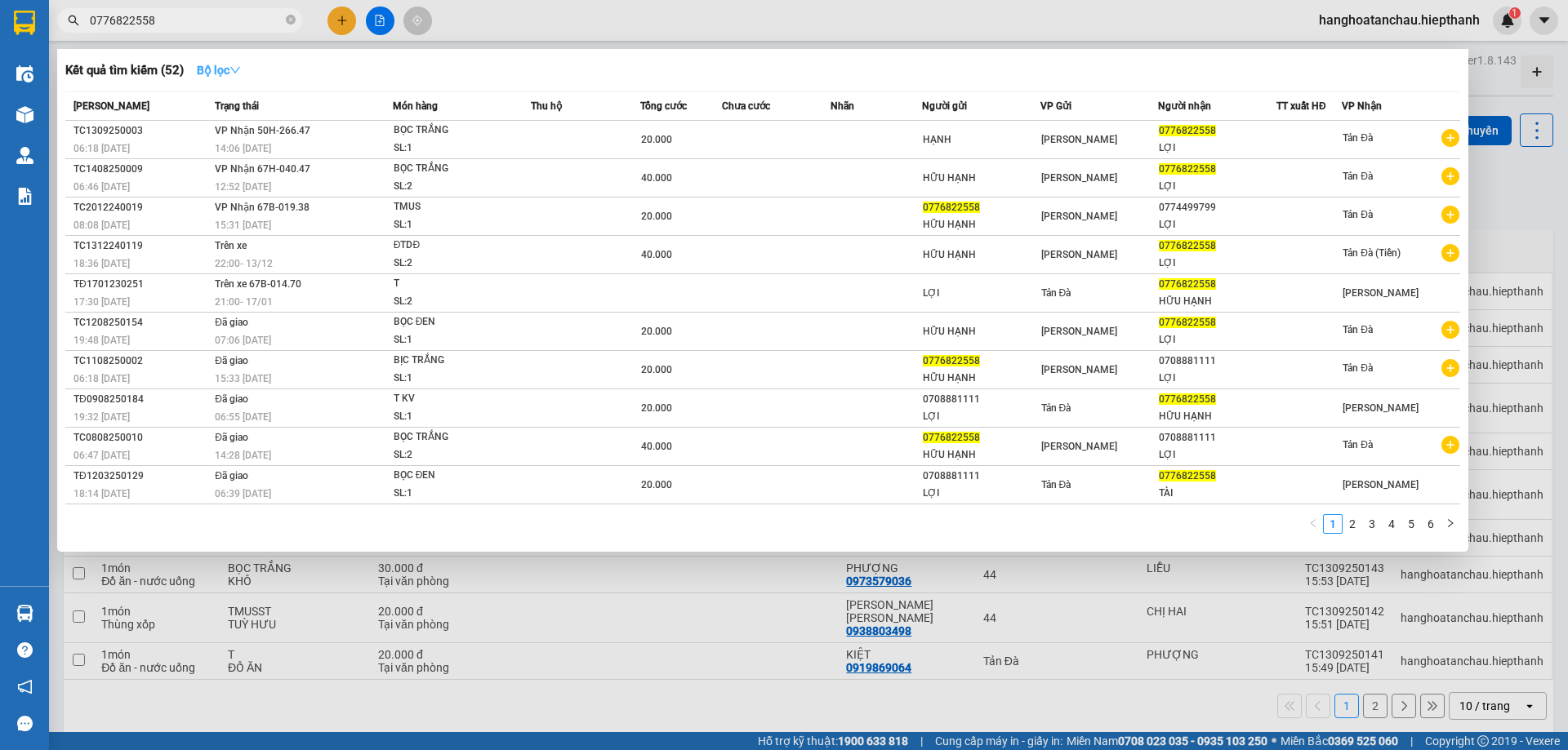
type input "0776822558"
click at [208, 67] on strong "Bộ lọc" at bounding box center [219, 70] width 44 height 13
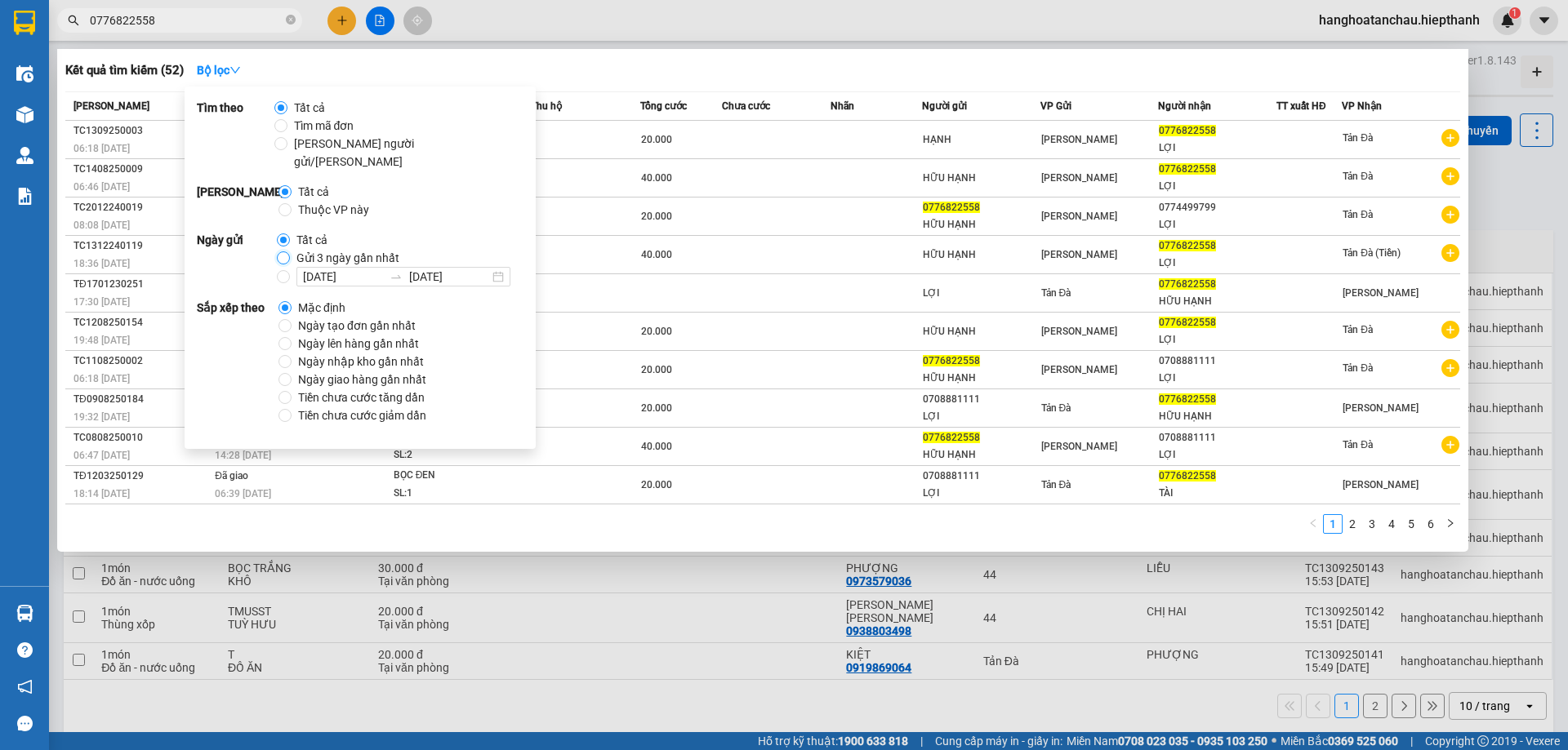
click at [282, 252] on input "Gửi 3 ngày gần nhất" at bounding box center [283, 258] width 13 height 13
radio input "true"
radio input "false"
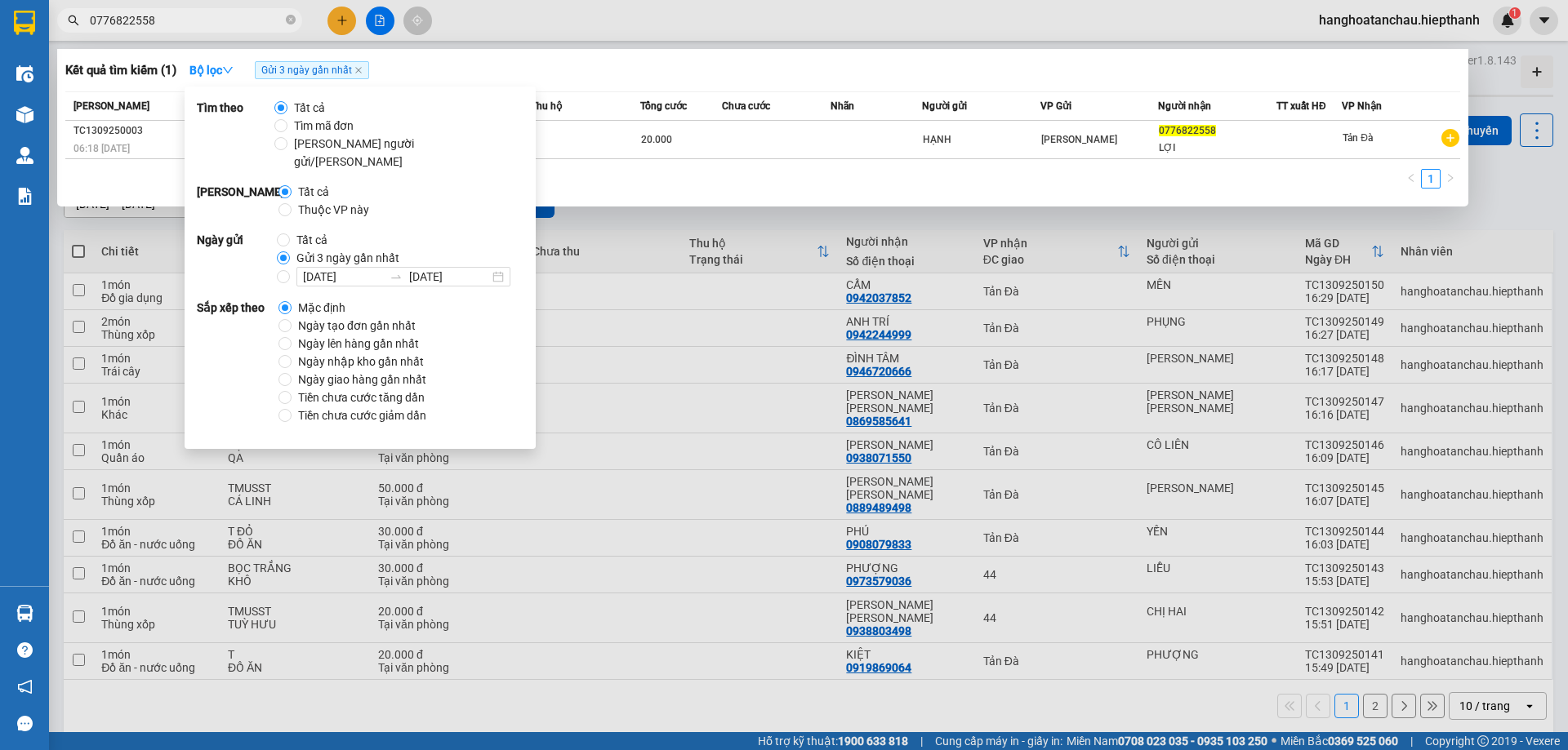
click at [633, 78] on div "Kết quả tìm kiếm ( 1 ) Bộ lọc Gửi 3 ngày gần nhất" at bounding box center [762, 70] width 1395 height 26
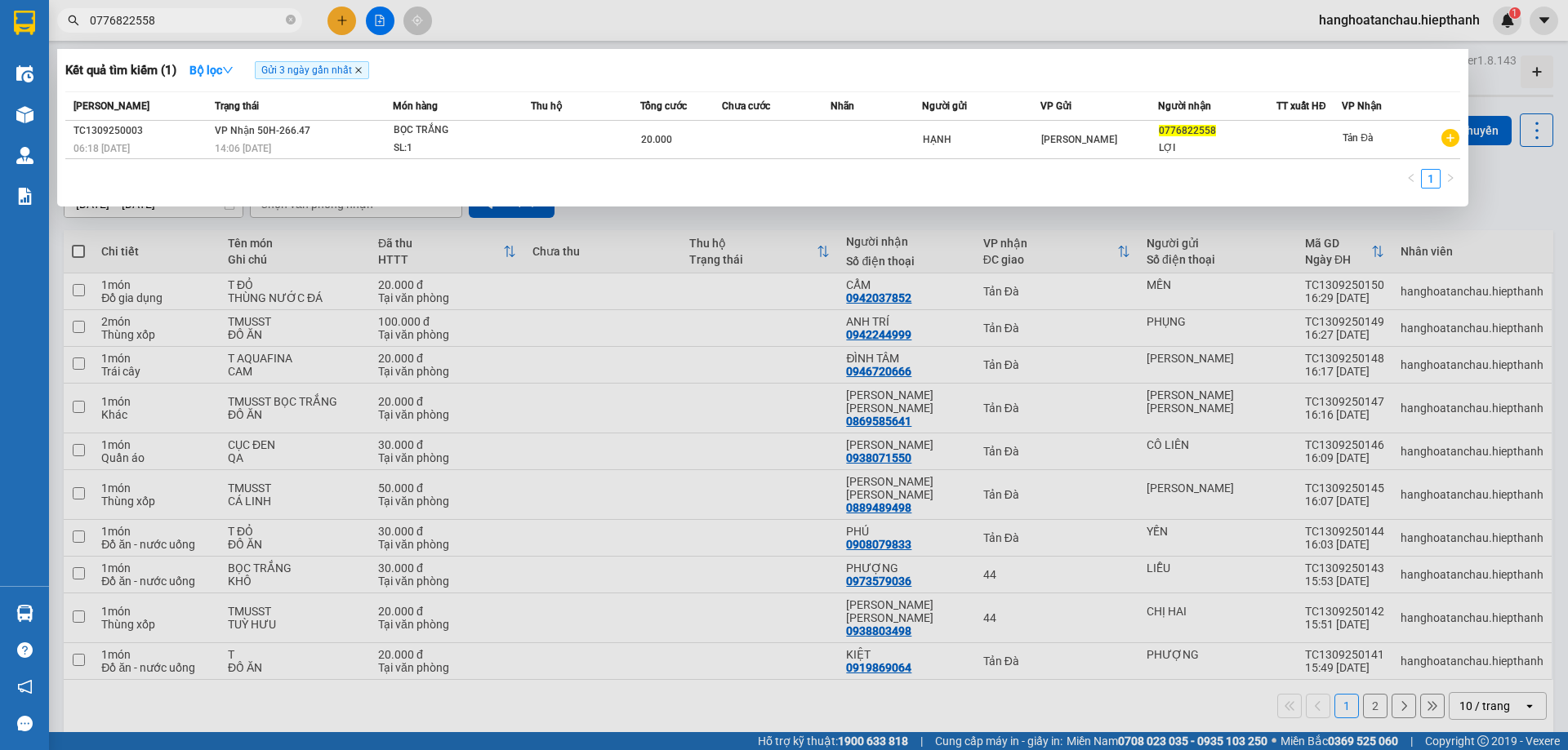
click at [363, 68] on icon "close" at bounding box center [358, 70] width 8 height 8
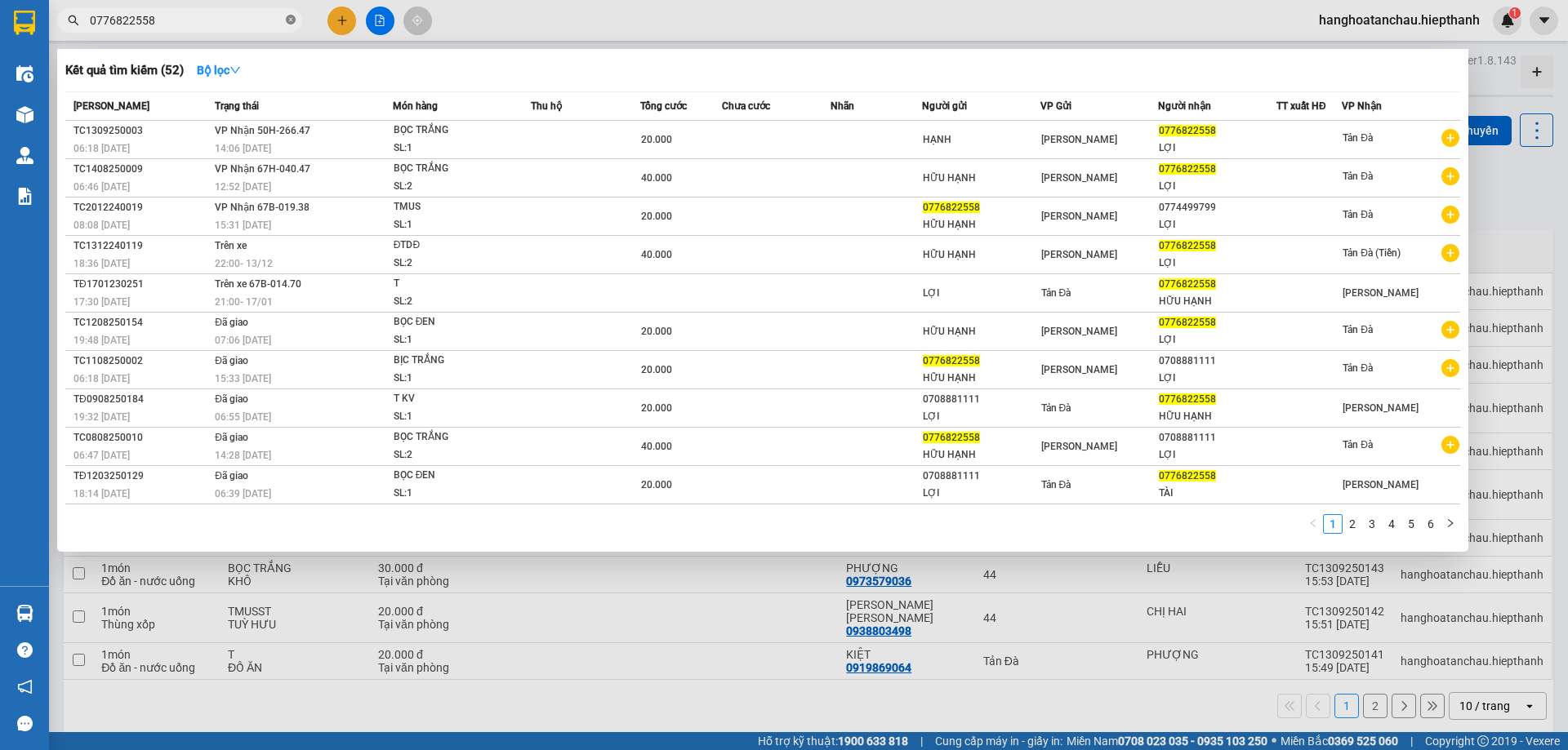
drag, startPoint x: 288, startPoint y: 21, endPoint x: 361, endPoint y: 37, distance: 74.3
click at [289, 21] on icon "close-circle" at bounding box center [291, 20] width 10 height 10
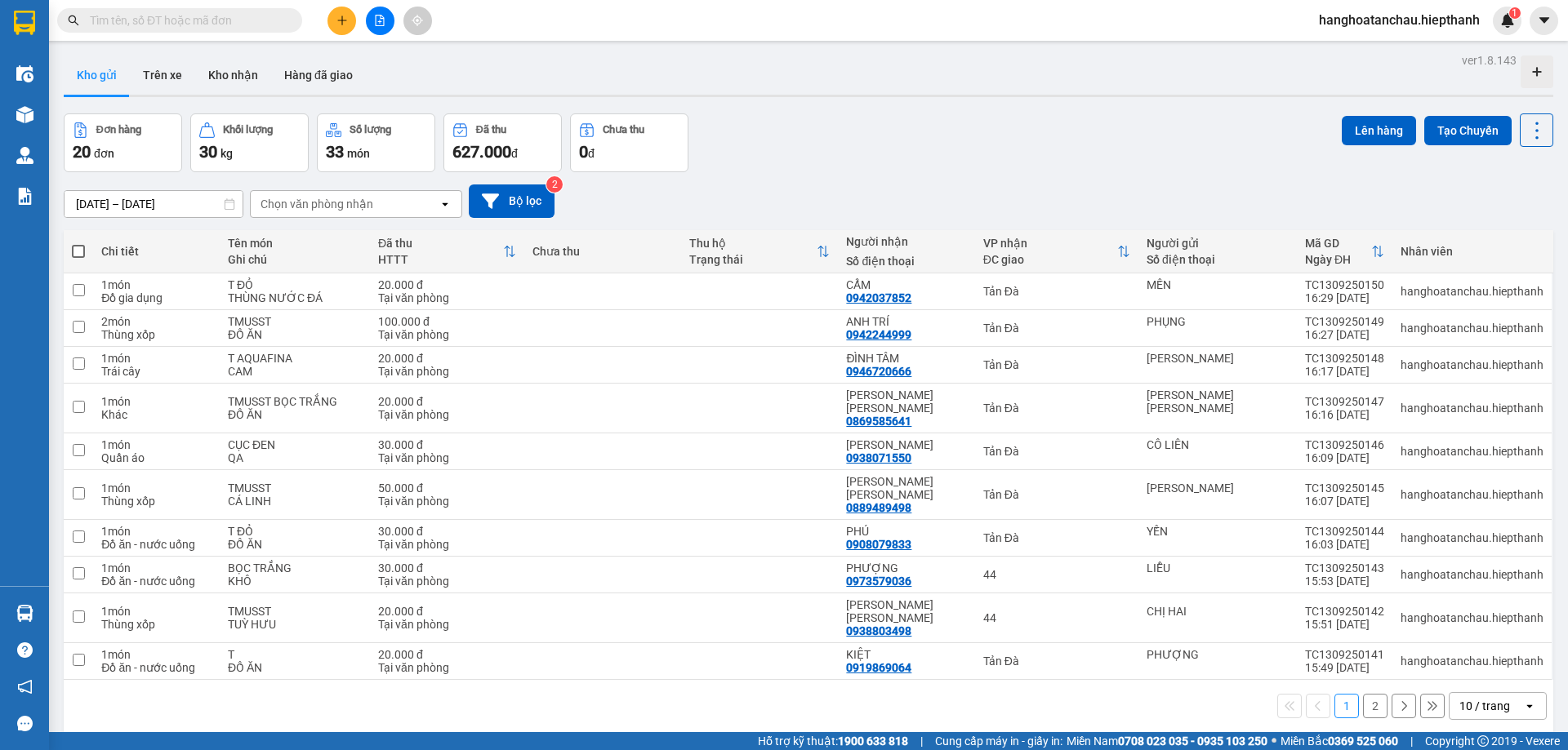
click at [881, 168] on div "Đơn hàng 20 đơn [PERSON_NAME] 30 kg Số [PERSON_NAME] 33 món Đã thu 627.000 [PER…" at bounding box center [809, 143] width 1490 height 59
